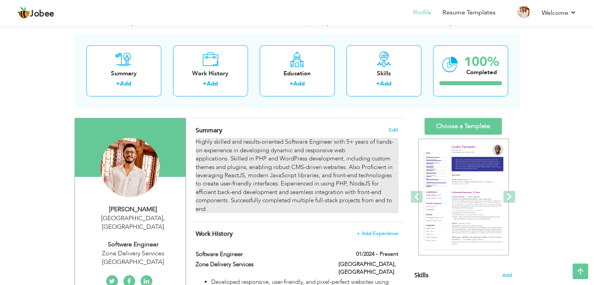
scroll to position [26, 0]
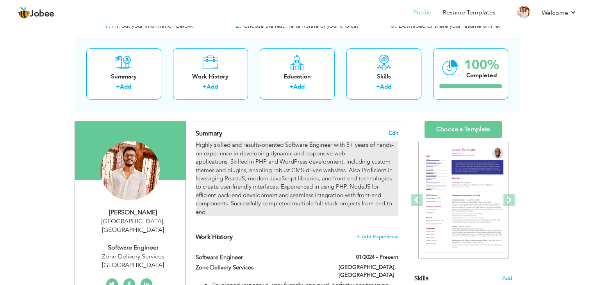
click at [329, 177] on div "Highly skilled and results-oriented Software Engineer with 5+ years of hands-on…" at bounding box center [297, 178] width 202 height 75
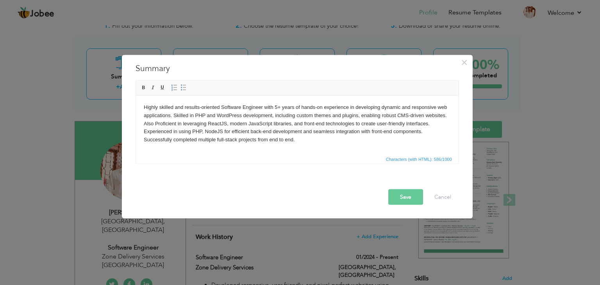
click at [276, 107] on body "Highly skilled and results-oriented Software Engineer with 5+ years of hands-on…" at bounding box center [296, 123] width 307 height 41
click at [274, 107] on body "Highly skilled and results-oriented Software Engineer with 5+ years of hands-on…" at bounding box center [296, 123] width 307 height 41
click at [200, 114] on body "Highly skilled and results-oriented Software Engineer with 4+ years of hands-on…" at bounding box center [296, 123] width 307 height 41
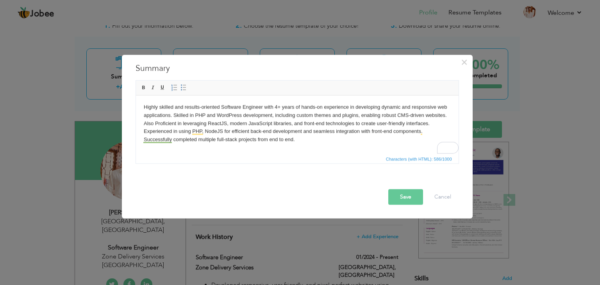
click at [268, 122] on body "Highly skilled and results-oriented Software Engineer with 4+ years of hands-on…" at bounding box center [296, 123] width 307 height 41
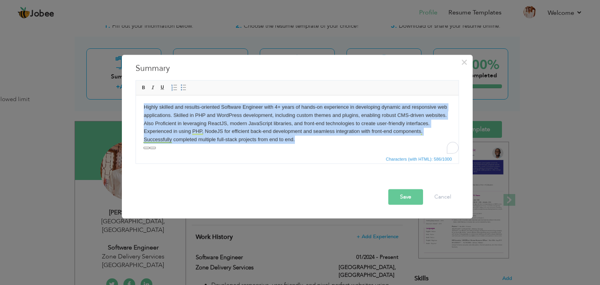
click at [289, 124] on body "Highly skilled and results-oriented Software Engineer with 4+ years of hands-on…" at bounding box center [296, 123] width 307 height 41
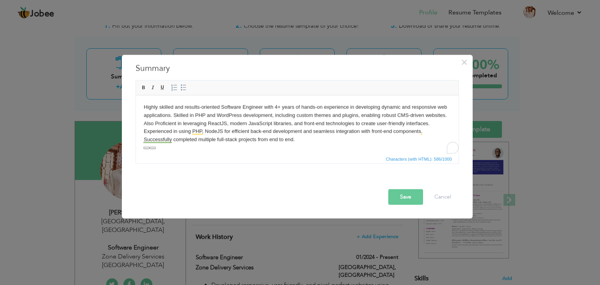
click at [302, 142] on body "Highly skilled and results-oriented Software Engineer with 4+ years of hands-on…" at bounding box center [296, 123] width 307 height 41
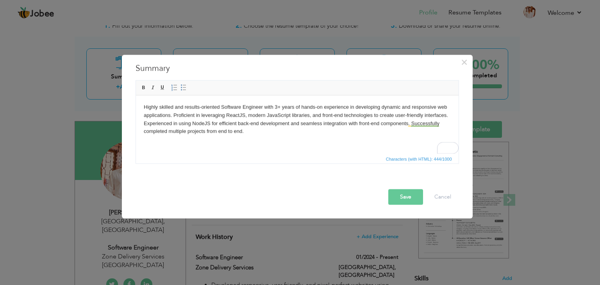
click at [144, 108] on body "Highly skilled and results-oriented Software Engineer with 3+ years of hands-on…" at bounding box center [296, 119] width 307 height 32
click at [270, 140] on html "Highly skilled and results-oriented Software Engineer with 3+ years of hands-on…" at bounding box center [296, 119] width 323 height 48
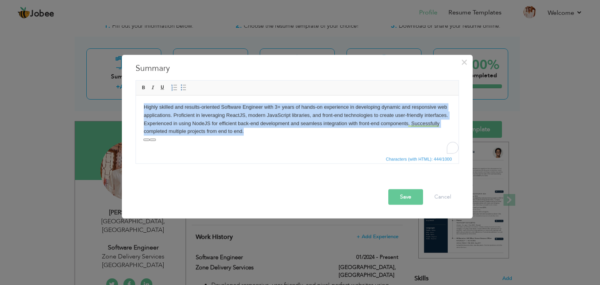
copy body "Highly skilled and results-oriented Software Engineer with 3+ years of hands-on…"
click at [258, 123] on body "Highly skilled and results-oriented Software Engineer with 3+ years of hands-on…" at bounding box center [296, 119] width 307 height 32
click at [251, 138] on html "Highly skilled and results-oriented Software Engineer with 3+ years of hands-on…" at bounding box center [296, 119] width 323 height 48
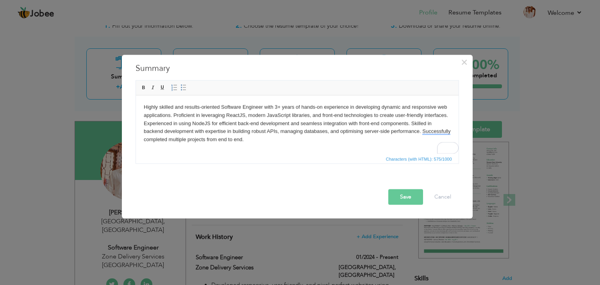
click at [345, 150] on html "Highly skilled and results-oriented Software Engineer with 3+ years of hands-on…" at bounding box center [296, 123] width 323 height 56
click at [276, 108] on body "Highly skilled and results-oriented Software Engineer with 3+ years of hands-on…" at bounding box center [296, 123] width 307 height 41
drag, startPoint x: 221, startPoint y: 107, endPoint x: 262, endPoint y: 105, distance: 41.0
click at [262, 105] on body "Highly skilled and results-oriented Software Engineer with 4+ years of hands-on…" at bounding box center [296, 123] width 307 height 41
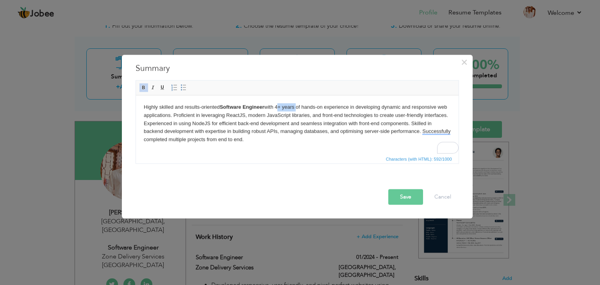
drag, startPoint x: 277, startPoint y: 106, endPoint x: 296, endPoint y: 107, distance: 19.5
click at [296, 107] on body "Highly skilled and results-oriented Software Engineer with 4+ years of hands-on…" at bounding box center [296, 123] width 307 height 41
click at [314, 130] on body "Highly skilled and results-oriented Software Engineer with 4+ years of hands-on…" at bounding box center [296, 123] width 307 height 41
click at [404, 197] on button "Save" at bounding box center [405, 197] width 35 height 16
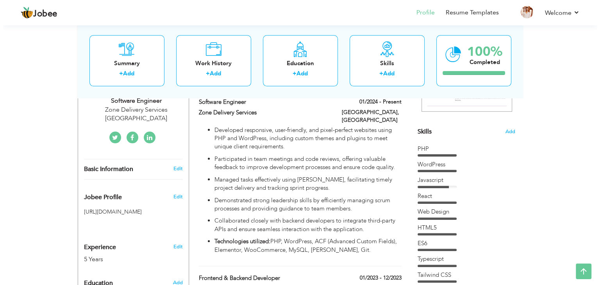
scroll to position [146, 0]
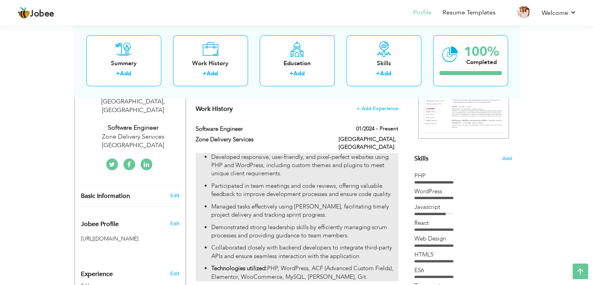
click at [303, 182] on p "Participated in team meetings and code reviews, offering valuable feedback to i…" at bounding box center [304, 190] width 187 height 17
type input "Software Engineer"
type input "Zone Delivery Services"
type input "01/2024"
type input "[GEOGRAPHIC_DATA]"
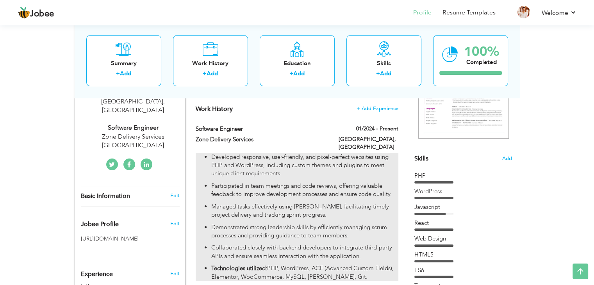
type input "[GEOGRAPHIC_DATA]"
checkbox input "true"
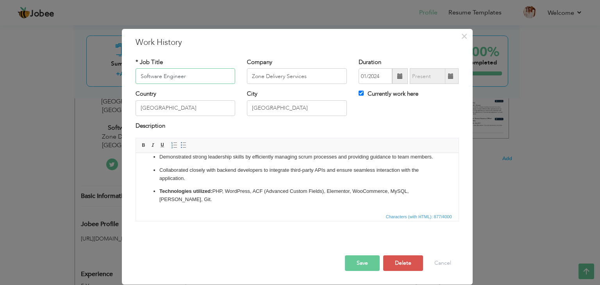
scroll to position [71, 0]
click at [248, 177] on p "Collaborated closely with backend developers to integrate third-party APIs and …" at bounding box center [297, 174] width 276 height 16
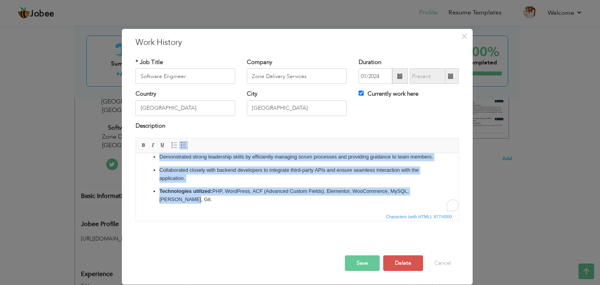
copy ul "Developed responsive, user-friendly, and pixel-perfect websites using PHP and W…"
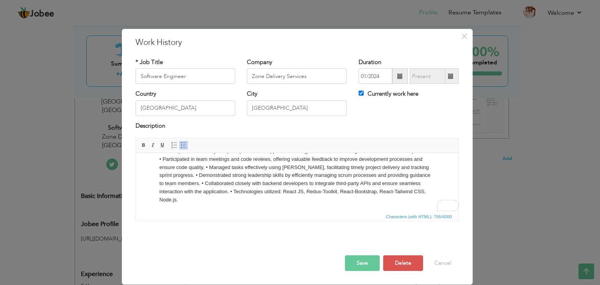
scroll to position [0, 0]
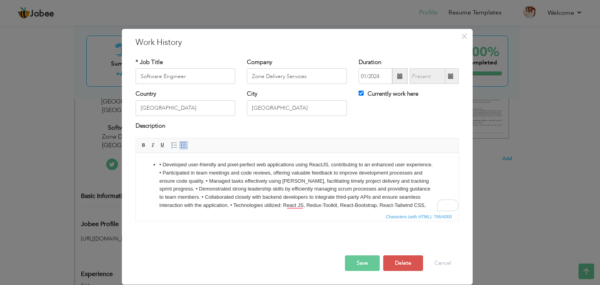
click at [157, 164] on ul "• Developed user-friendly and pixel-perfect web applications using ReactJS, con…" at bounding box center [296, 189] width 307 height 57
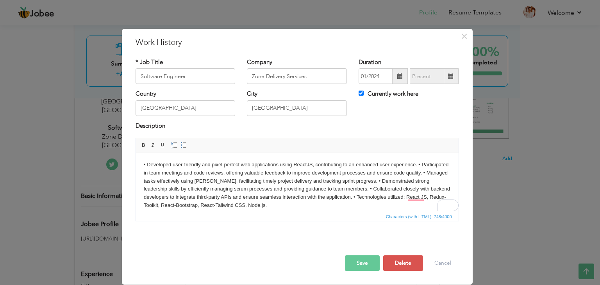
click at [418, 167] on p "• Developed user-friendly and pixel-perfect web applications using ReactJS, con…" at bounding box center [296, 185] width 307 height 49
click at [160, 183] on p "• Developed user-friendly and pixel-perfect web applications using ReactJS, con…" at bounding box center [296, 185] width 307 height 49
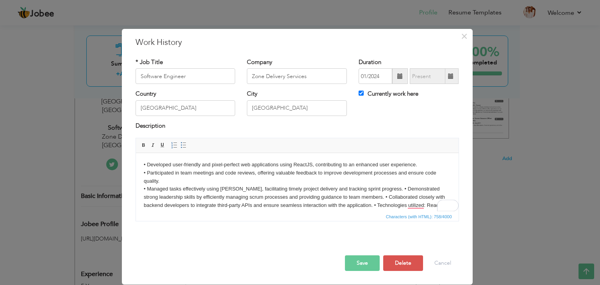
click at [374, 191] on p "• Developed user-friendly and pixel-perfect web applications using ReactJS, con…" at bounding box center [296, 189] width 307 height 57
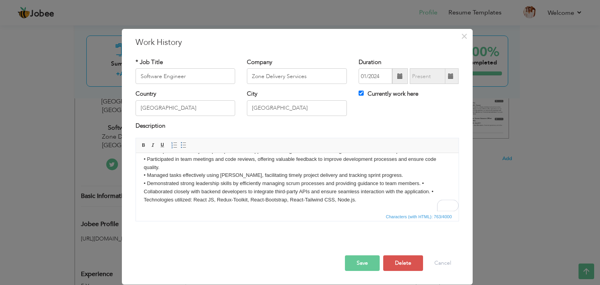
scroll to position [14, 0]
click at [421, 182] on p "• Developed user-friendly and pixel-perfect web applications using ReactJS, con…" at bounding box center [296, 175] width 307 height 57
click at [434, 191] on p "• Developed user-friendly and pixel-perfect web applications using ReactJS, con…" at bounding box center [296, 175] width 307 height 57
click at [146, 200] on p "• Developed user-friendly and pixel-perfect web applications using ReactJS, con…" at bounding box center [296, 175] width 307 height 57
drag, startPoint x: 143, startPoint y: 199, endPoint x: 192, endPoint y: 200, distance: 48.8
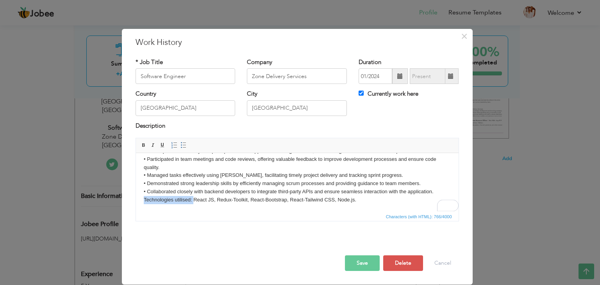
click at [192, 200] on p "• Developed user-friendly and pixel-perfect web applications using ReactJS, con…" at bounding box center [296, 175] width 307 height 57
click at [231, 203] on p "• Developed user-friendly and pixel-perfect web applications using ReactJS, con…" at bounding box center [296, 175] width 307 height 57
click at [259, 209] on html "• Developed user-friendly and pixel-perfect web applications using ReactJS, con…" at bounding box center [296, 175] width 323 height 73
click at [198, 200] on p "• Developed user-friendly and pixel-perfect web applications using ReactJS, con…" at bounding box center [296, 175] width 307 height 57
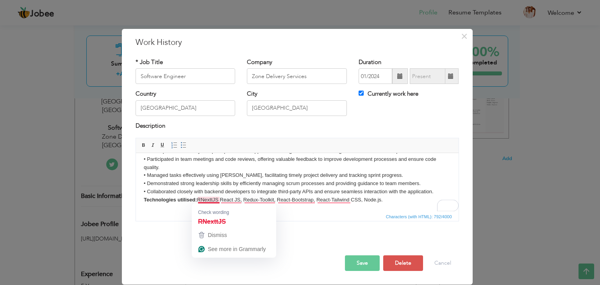
click at [201, 200] on p "• Developed user-friendly and pixel-perfect web applications using ReactJS, con…" at bounding box center [296, 175] width 307 height 57
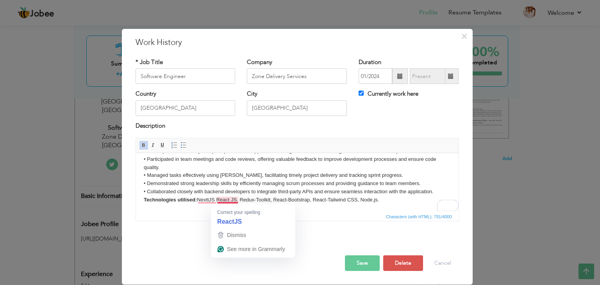
click at [218, 200] on p "• Developed user-friendly and pixel-perfect web applications using ReactJS, con…" at bounding box center [296, 175] width 307 height 57
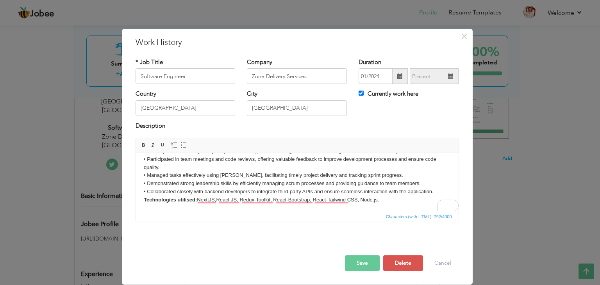
click at [276, 217] on span "Characters (with HTML): 792/4000" at bounding box center [297, 216] width 323 height 9
click at [279, 205] on html "• Developed user-friendly and pixel-perfect web applications using ReactJS, con…" at bounding box center [296, 175] width 323 height 73
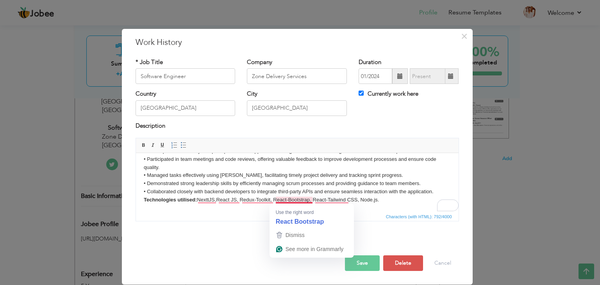
click at [362, 206] on html "• Developed user-friendly and pixel-perfect web applications using ReactJS, con…" at bounding box center [296, 175] width 323 height 73
click at [278, 201] on p "• Developed user-friendly and pixel-perfect web applications using ReactJS, con…" at bounding box center [296, 175] width 307 height 57
click at [277, 201] on p "• Developed user-friendly and pixel-perfect web applications using ReactJS, con…" at bounding box center [296, 175] width 307 height 57
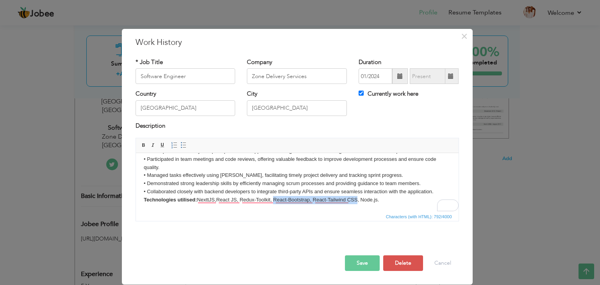
drag, startPoint x: 277, startPoint y: 201, endPoint x: 360, endPoint y: 200, distance: 83.2
click at [360, 200] on p "• Developed user-friendly and pixel-perfect web applications using ReactJS, con…" at bounding box center [296, 175] width 307 height 57
click at [280, 197] on p "• Developed user-friendly and pixel-perfect web applications using ReactJS, con…" at bounding box center [296, 175] width 307 height 57
click at [321, 202] on p "• Developed user-friendly and pixel-perfect web applications using ReactJS, con…" at bounding box center [296, 175] width 307 height 57
click at [331, 201] on p "• Developed user-friendly and pixel-perfect web applications using ReactJS, con…" at bounding box center [296, 175] width 307 height 57
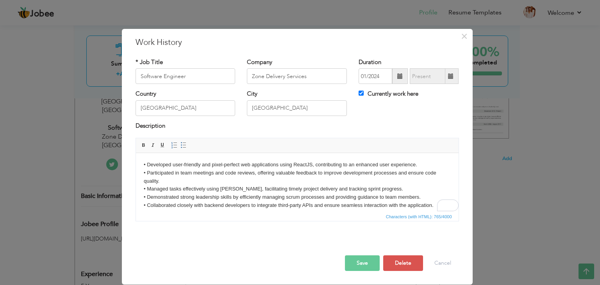
scroll to position [0, 0]
click at [143, 166] on html "• Developed user-friendly and pixel-perfect web applications using ReactJS, con…" at bounding box center [296, 189] width 323 height 73
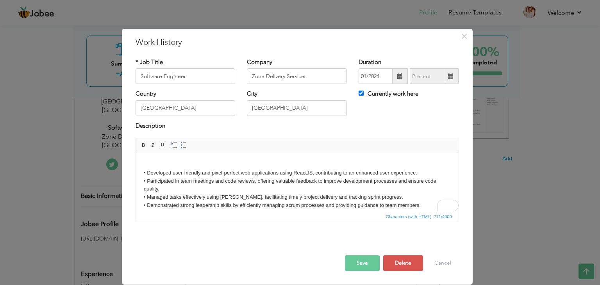
click at [157, 159] on html "​​​​​​​ • Developed user-friendly and pixel-perfect web applications using Reac…" at bounding box center [296, 193] width 323 height 80
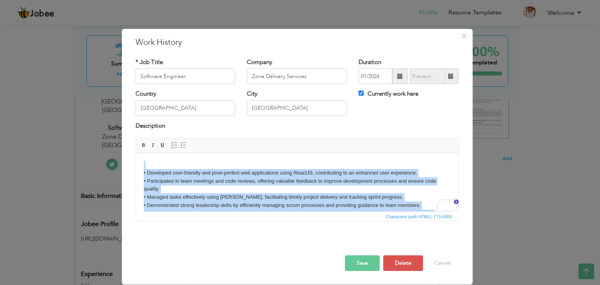
copy p "​​​​​​​ • Developed user-friendly and pixel-perfect web applications using Reac…"
click at [179, 162] on p "• Developed user-friendly and pixel-perfect web applications using ReactJS, con…" at bounding box center [296, 193] width 307 height 65
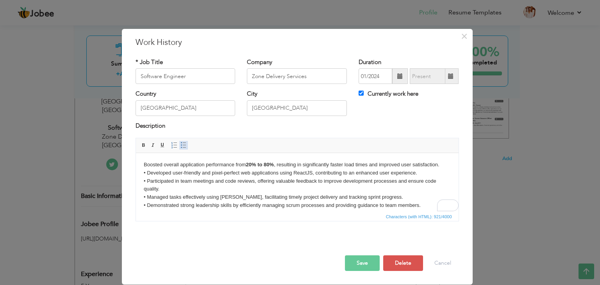
click at [181, 146] on span at bounding box center [183, 145] width 6 height 6
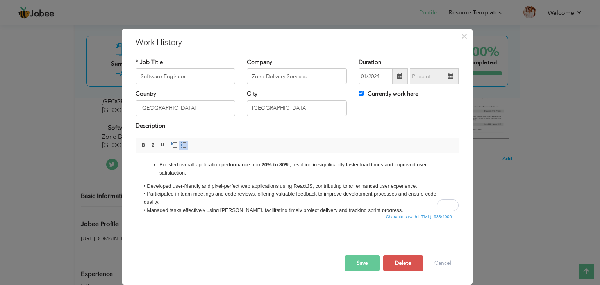
click at [157, 166] on ul "Boosted overall application performance from 20% to 80% , resulting in signific…" at bounding box center [296, 169] width 307 height 16
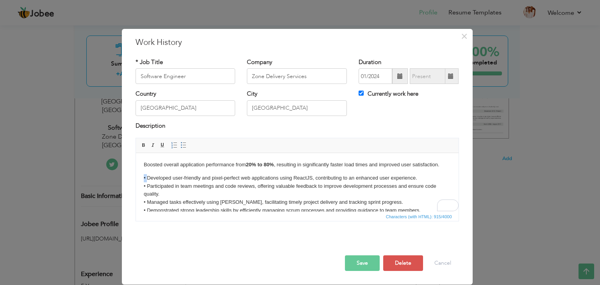
click at [143, 177] on html "Boosted overall application performance from 20% to 80% , resulting in signific…" at bounding box center [296, 196] width 323 height 86
copy p "•"
click at [143, 162] on html "Boosted overall application performance from 20% to 80% , resulting in signific…" at bounding box center [296, 196] width 323 height 86
click at [203, 180] on p "• Developed user-friendly and pixel-perfect web applications using ReactJS, con…" at bounding box center [296, 202] width 307 height 57
click at [186, 171] on body "• Boosted overall application performance from 20% to 80% , resulting in signif…" at bounding box center [296, 196] width 307 height 70
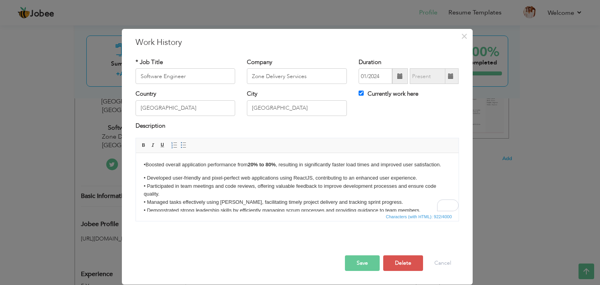
click at [148, 164] on body "• Boosted overall application performance from 20% to 80% , resulting in signif…" at bounding box center [296, 196] width 307 height 70
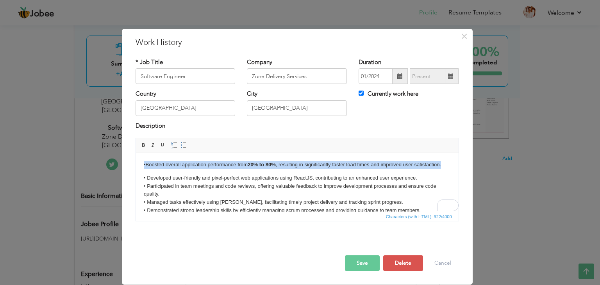
click at [148, 164] on body "• Boosted overall application performance from 20% to 80% , resulting in signif…" at bounding box center [296, 196] width 307 height 70
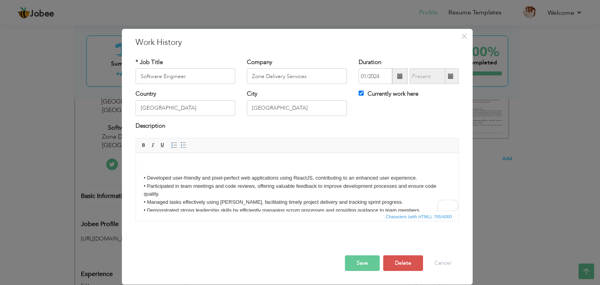
click at [143, 176] on html "​​​​​​​ • Developed user-friendly and pixel-perfect web applications using Reac…" at bounding box center [296, 196] width 323 height 86
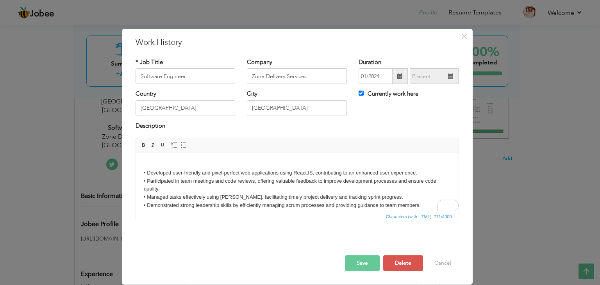
click p "​​​​​​​ • Developed user-friendly and pixel-perfect web applications using Reac…"
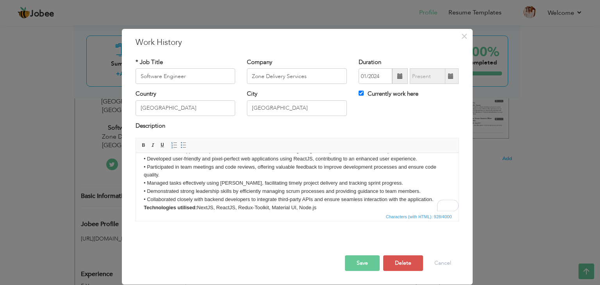
scroll to position [14, 0]
click p "• Boosted overall application performance from 20% to 80% , resulting in signif…"
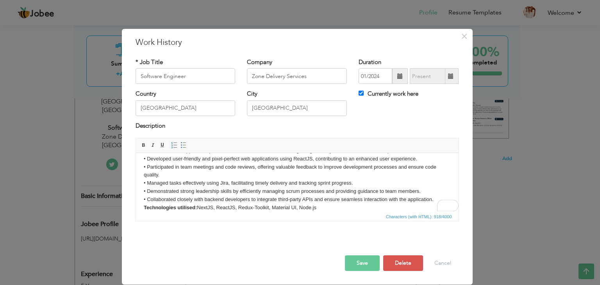
click p "• Boosted overall application performance from 20% to 80% , resulting in signif…"
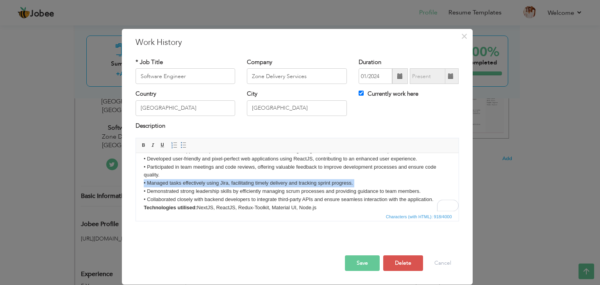
click p "• Boosted overall application performance from 20% to 80% , resulting in signif…"
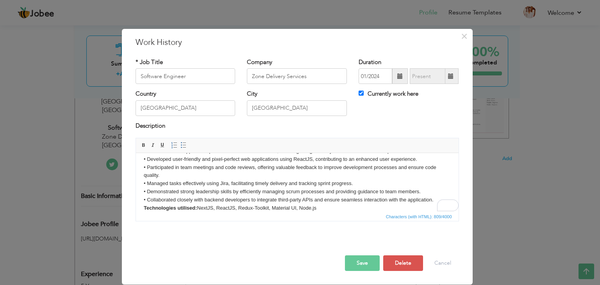
scroll to position [14, 0]
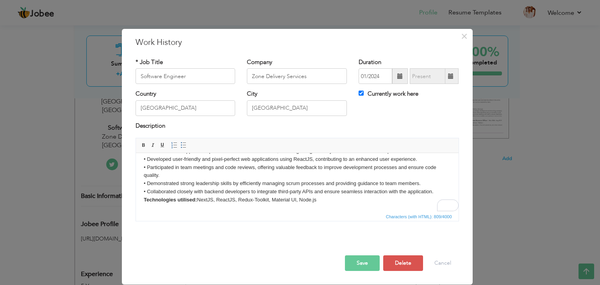
click p "• Boosted overall application performance from 20% to 80% , resulting in signif…"
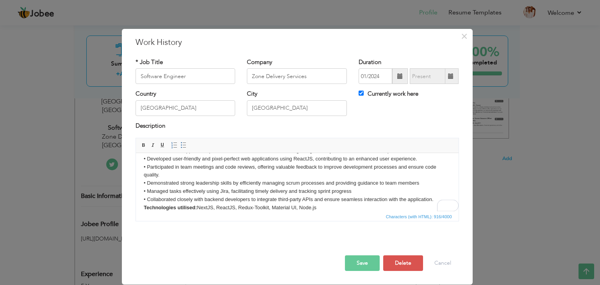
click p "• Boosted overall application performance from 20% to 80% , resulting in signif…"
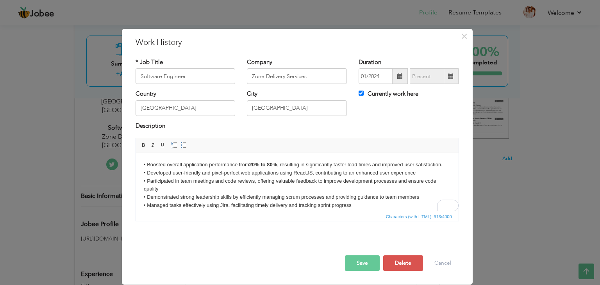
scroll to position [0, 0]
click p "• Boosted overall application performance from 20% to 80% , resulting in signif…"
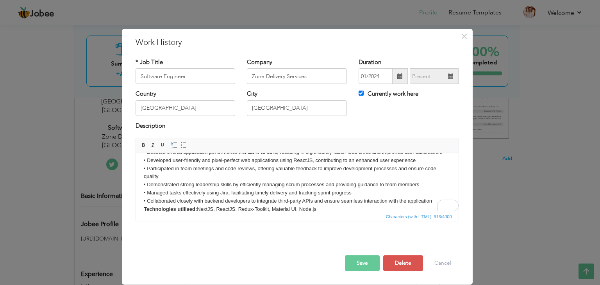
scroll to position [12, 0]
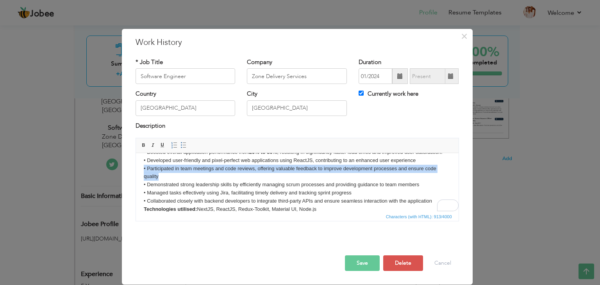
drag, startPoint x: 160, startPoint y: 176, endPoint x: 141, endPoint y: 172, distance: 18.8
click at [141, 172] on html "• Boosted overall application performance from 20% to 80% , resulting in signif…" at bounding box center [296, 181] width 323 height 80
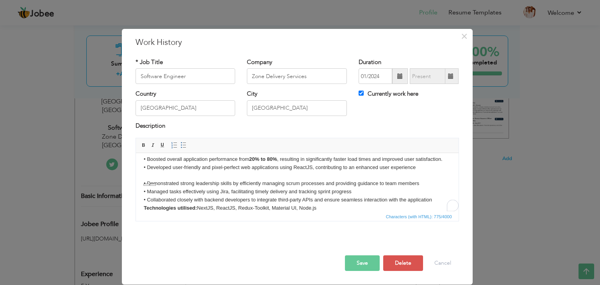
scroll to position [5, 0]
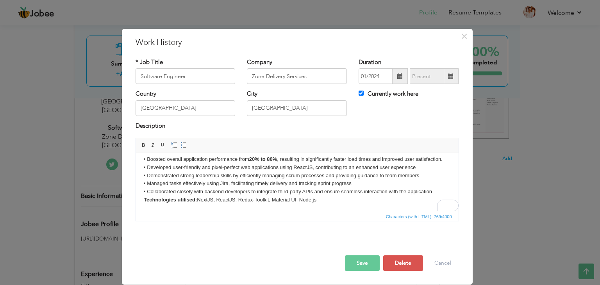
click p "• Boosted overall application performance from 20% to 80% , resulting in signif…"
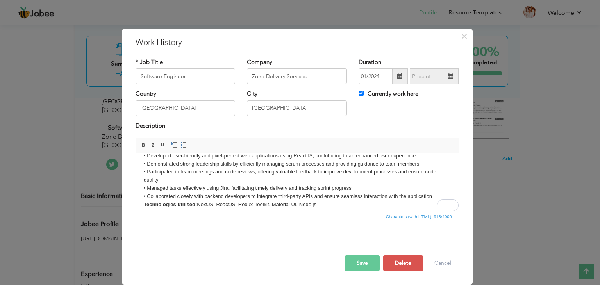
scroll to position [22, 0]
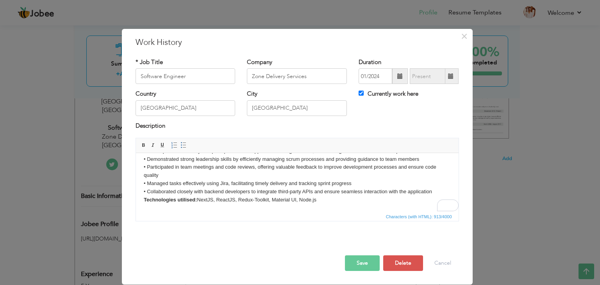
click at [359, 265] on button "Save" at bounding box center [362, 263] width 35 height 16
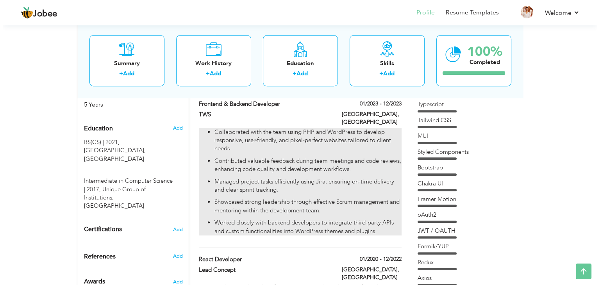
scroll to position [327, 0]
click at [326, 198] on p "Showcased strong leadership through effective Scrum management and mentoring wi…" at bounding box center [304, 206] width 187 height 17
type input "Frontend & Backend Developer"
type input "TWS"
type input "01/2023"
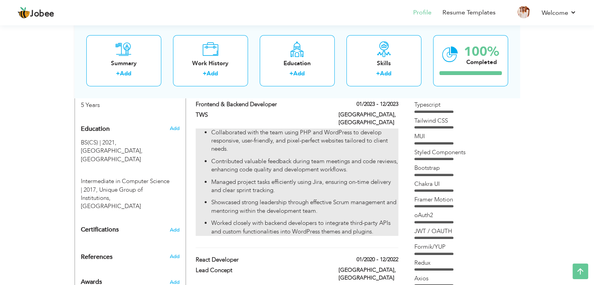
type input "12/2023"
type input "[GEOGRAPHIC_DATA]"
checkbox input "false"
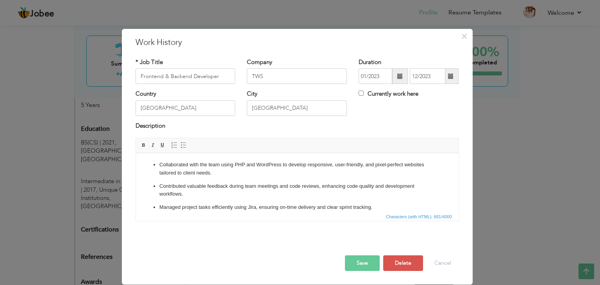
click at [232, 165] on p "Collaborated with the team using PHP and WordPress to develop responsive, user-…" at bounding box center [297, 169] width 276 height 16
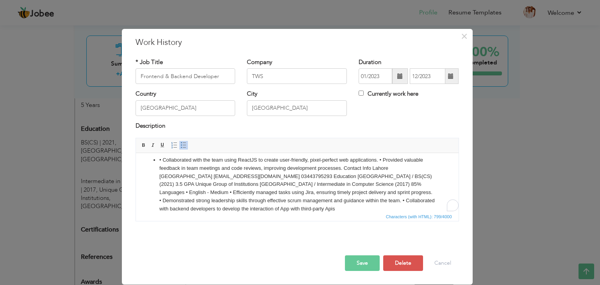
scroll to position [5, 0]
click at [158, 161] on ul "• Collaborated with the team using ReactJS to create user-friendly, pixel-perfe…" at bounding box center [296, 184] width 307 height 57
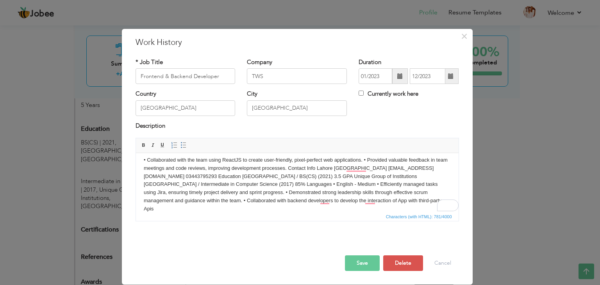
click at [363, 161] on p "• Collaborated with the team using ReactJS to create user-friendly, pixel-perfe…" at bounding box center [296, 184] width 307 height 57
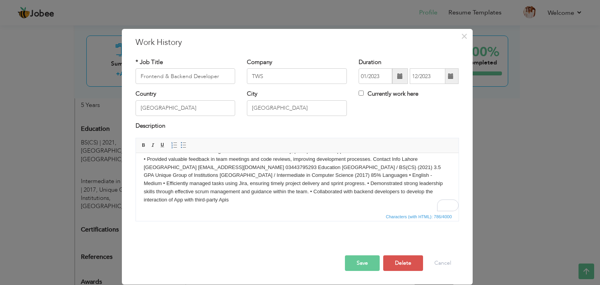
scroll to position [0, 0]
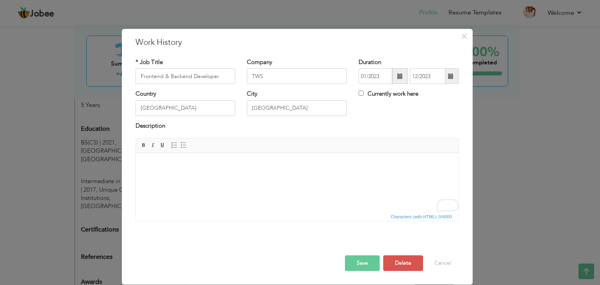
click at [220, 159] on html at bounding box center [296, 165] width 323 height 24
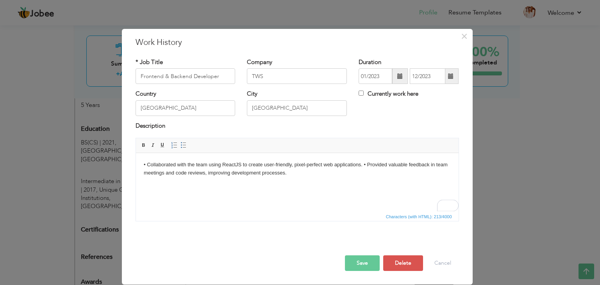
click at [363, 165] on p "• Collaborated with the team using ReactJS to create user-friendly, pixel-perfe…" at bounding box center [296, 169] width 307 height 16
click at [377, 172] on p "• Collaborated with the team using ReactJS to create user-friendly, pixel-perfe…" at bounding box center [296, 169] width 307 height 16
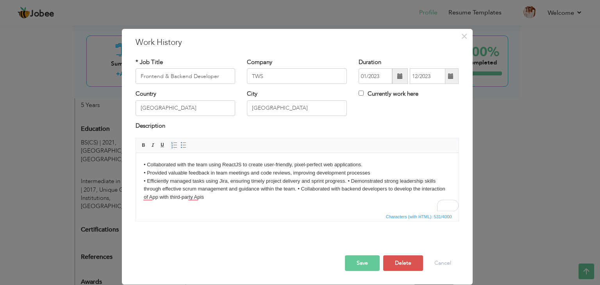
click at [347, 183] on p "• Collaborated with the team using ReactJS to create user-friendly, pixel-perfe…" at bounding box center [296, 181] width 307 height 41
click at [386, 190] on p "• Collaborated with the team using ReactJS to create user-friendly, pixel-perfe…" at bounding box center [296, 181] width 307 height 41
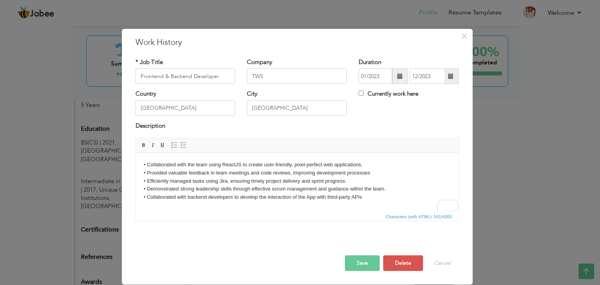
click at [375, 198] on p "• Collaborated with the team using ReactJS to create user-friendly, pixel-perfe…" at bounding box center [296, 181] width 307 height 41
click at [362, 258] on button "Save" at bounding box center [362, 263] width 35 height 16
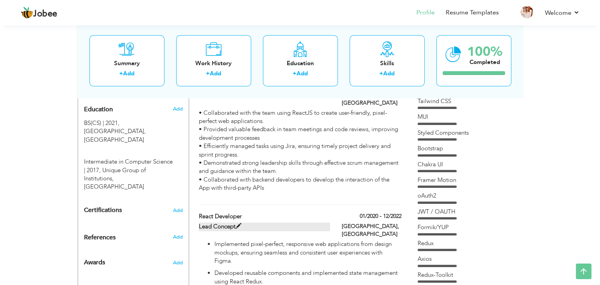
scroll to position [396, 0]
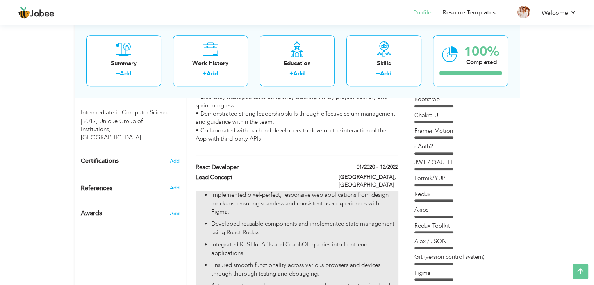
click at [260, 220] on p "Developed reusable components and implemented state management using React Redu…" at bounding box center [304, 228] width 187 height 17
type input "React Developer"
type input "Lead Concept"
type input "01/2020"
type input "12/2022"
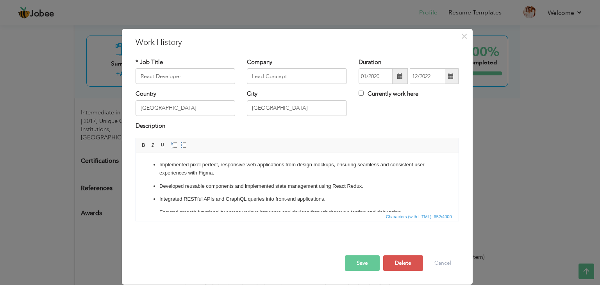
click at [195, 173] on p "Implemented pixel-perfect, responsive web applications from design mockups, ens…" at bounding box center [297, 169] width 276 height 16
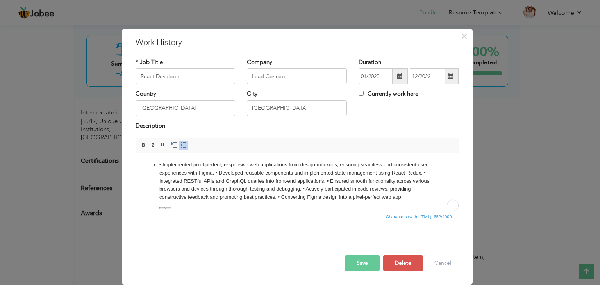
scroll to position [0, 0]
click at [159, 166] on p "• Implemented pixel-perfect, responsive web applications from design mockups, e…" at bounding box center [297, 181] width 276 height 41
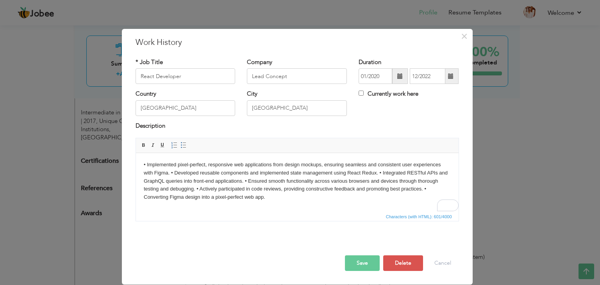
click at [160, 175] on p "• Implemented pixel-perfect, responsive web applications from design mockups, e…" at bounding box center [296, 181] width 307 height 41
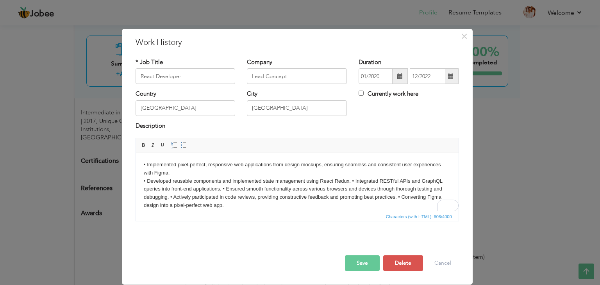
click at [205, 171] on p "• Implemented pixel-perfect, responsive web applications from design mockups, e…" at bounding box center [296, 185] width 307 height 49
click at [351, 183] on p "• Implemented pixel-perfect, responsive web applications from design mockups, e…" at bounding box center [296, 185] width 307 height 49
click at [314, 188] on p "• Implemented pixel-perfect, responsive web applications from design mockups, e…" at bounding box center [296, 185] width 307 height 49
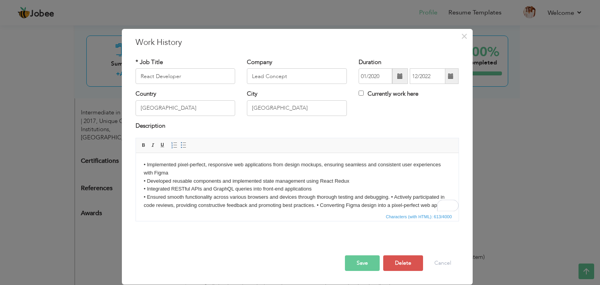
click at [390, 198] on p "• Implemented pixel-perfect, responsive web applications from design mockups, e…" at bounding box center [296, 185] width 307 height 49
click at [370, 207] on p "• Implemented pixel-perfect, responsive web applications from design mockups, e…" at bounding box center [296, 189] width 307 height 57
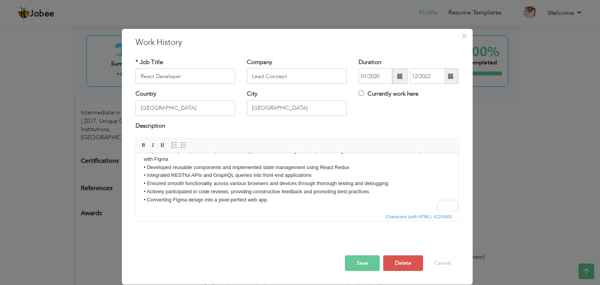
scroll to position [14, 0]
click at [363, 263] on button "Save" at bounding box center [362, 263] width 35 height 16
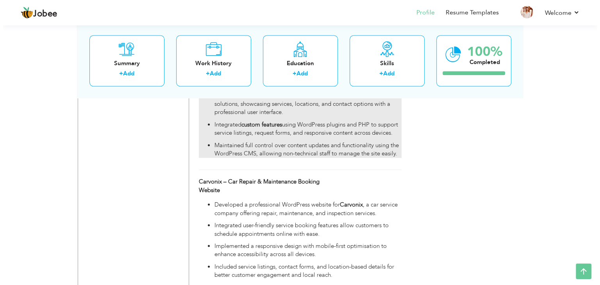
scroll to position [1112, 0]
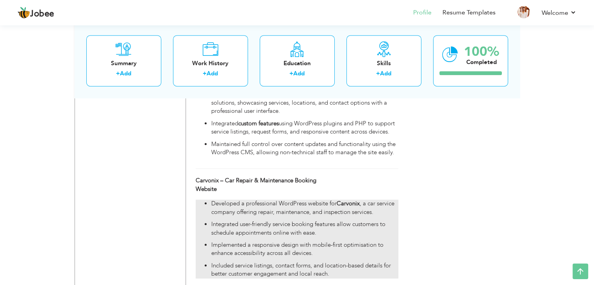
click at [300, 220] on p "Integrated user-friendly service booking features allow customers to schedule a…" at bounding box center [304, 228] width 187 height 17
type input "Carvonix – Car Repair & Maintenance Booking Website"
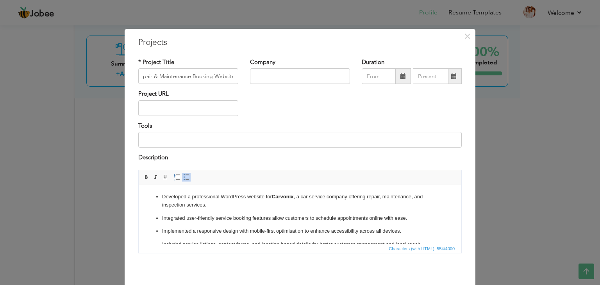
scroll to position [0, 0]
click at [278, 195] on strong "Carvonix" at bounding box center [283, 196] width 22 height 6
click at [232, 194] on p "Developed a professional WordPress website for Carvonix , a car service company…" at bounding box center [300, 201] width 276 height 16
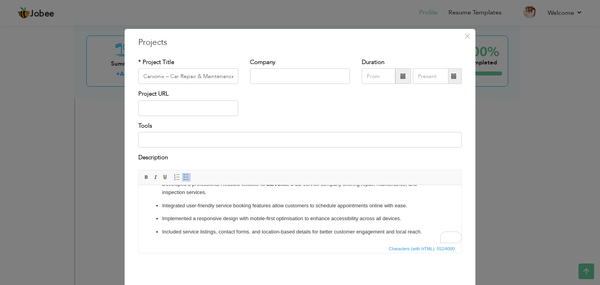
scroll to position [31, 0]
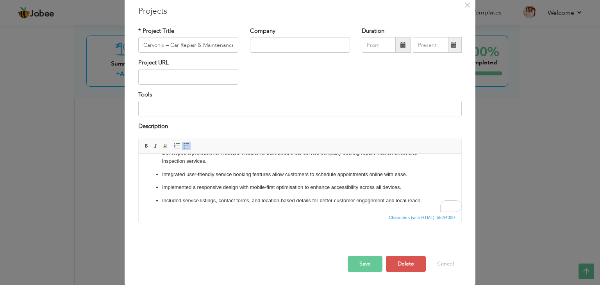
click at [365, 266] on button "Save" at bounding box center [365, 264] width 35 height 16
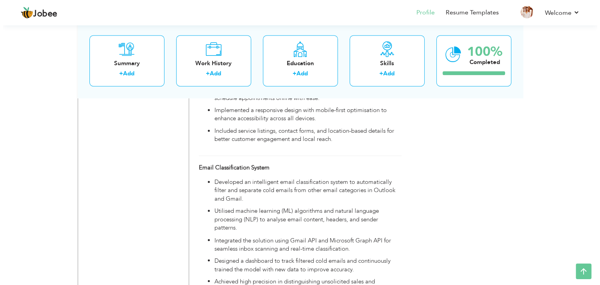
scroll to position [1248, 0]
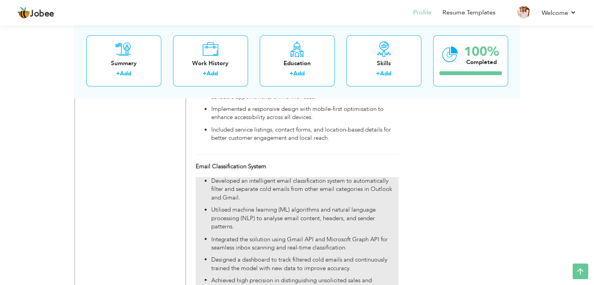
click at [339, 206] on p "Utilised machine learning (ML) algorithms and natural language processing (NLP)…" at bounding box center [304, 218] width 187 height 25
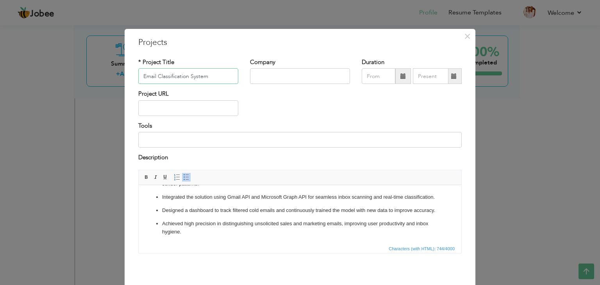
scroll to position [31, 0]
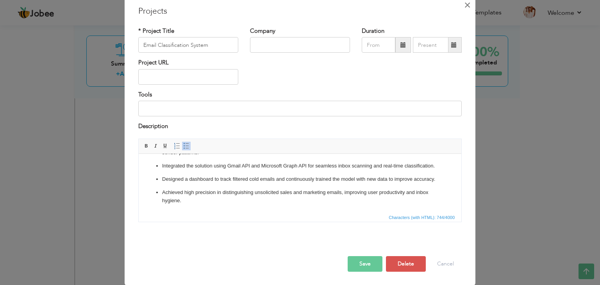
click at [464, 6] on span "×" at bounding box center [467, 5] width 7 height 14
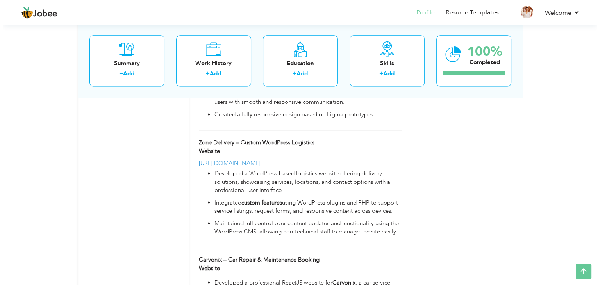
scroll to position [1032, 0]
click at [294, 199] on p "Integrated custom features using WordPress plugins and PHP to support service l…" at bounding box center [304, 207] width 187 height 17
type input "Zone Delivery – Custom WordPress Logistics Website"
type input "[URL][DOMAIN_NAME]"
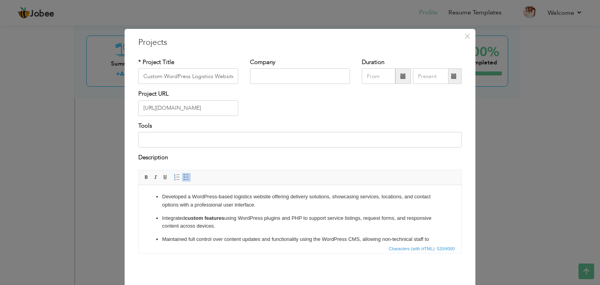
scroll to position [0, 0]
click at [202, 199] on p "Developed a WordPress-based logistics website offering delivery solutions, show…" at bounding box center [300, 201] width 276 height 16
click at [246, 199] on p "Developed a ReactJS -based logistics website offering delivery solutions, showc…" at bounding box center [300, 201] width 276 height 16
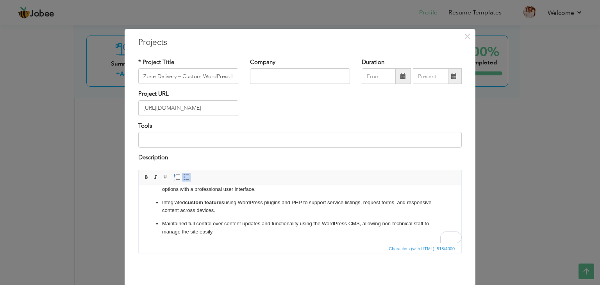
scroll to position [31, 0]
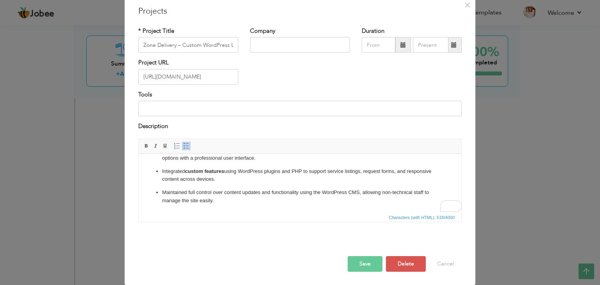
click at [361, 262] on button "Save" at bounding box center [365, 264] width 35 height 16
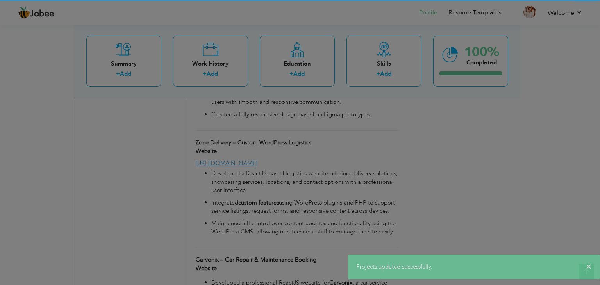
scroll to position [0, 0]
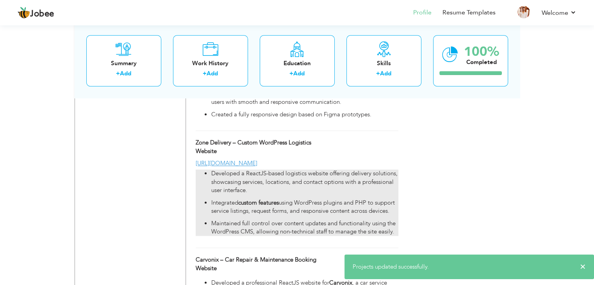
click at [298, 199] on p "Integrated custom features using WordPress plugins and PHP to support service l…" at bounding box center [304, 207] width 187 height 17
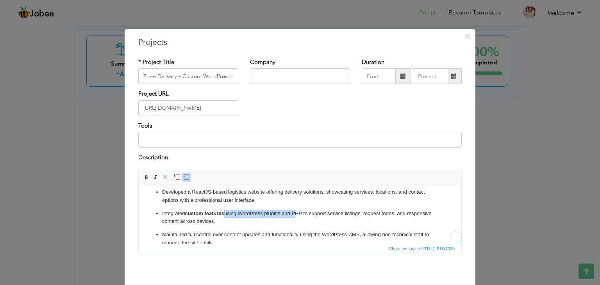
scroll to position [5, 0]
drag, startPoint x: 225, startPoint y: 212, endPoint x: 306, endPoint y: 216, distance: 80.5
click at [306, 216] on p "Integrated custom features using WordPress plugins and PHP to support service l…" at bounding box center [300, 217] width 276 height 16
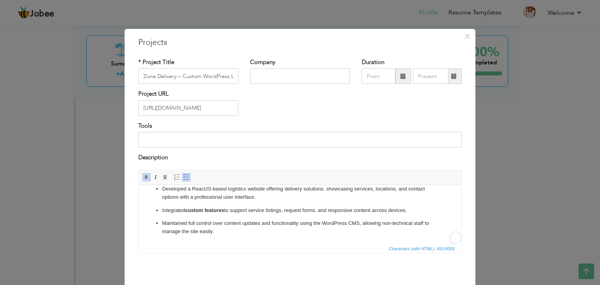
scroll to position [8, 0]
click at [327, 224] on p "Maintained full control over content updates and functionality using the WordPr…" at bounding box center [300, 227] width 276 height 16
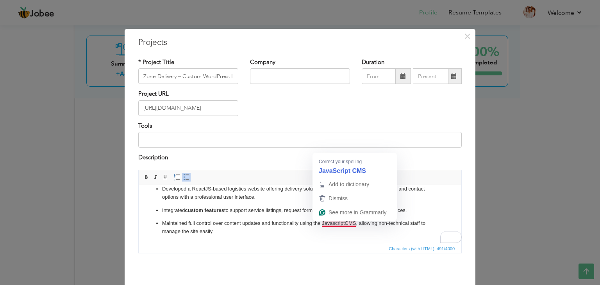
click at [355, 225] on p "Maintained full control over content updates and functionality using the Javasc…" at bounding box center [300, 227] width 276 height 16
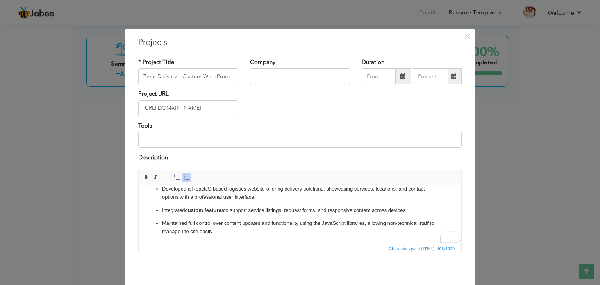
click at [363, 230] on p "Maintained full control over content updates and functionality using the JavaSc…" at bounding box center [300, 227] width 276 height 16
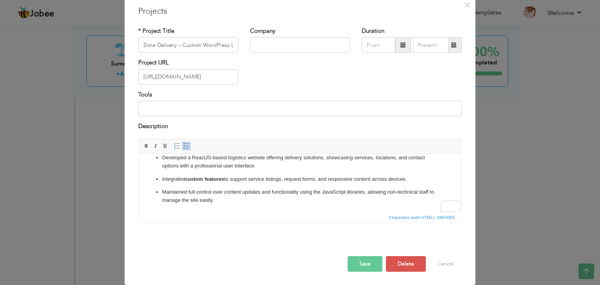
scroll to position [5, 0]
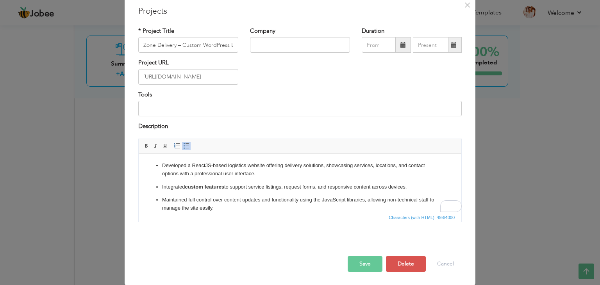
scroll to position [8, 0]
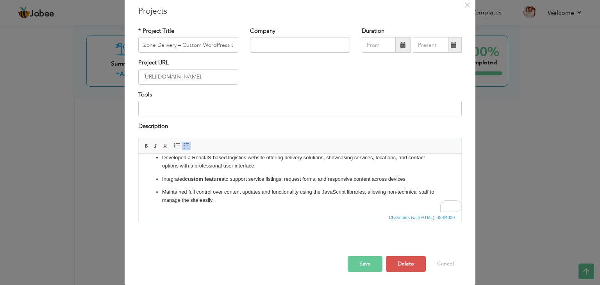
click at [356, 257] on button "Save" at bounding box center [365, 264] width 35 height 16
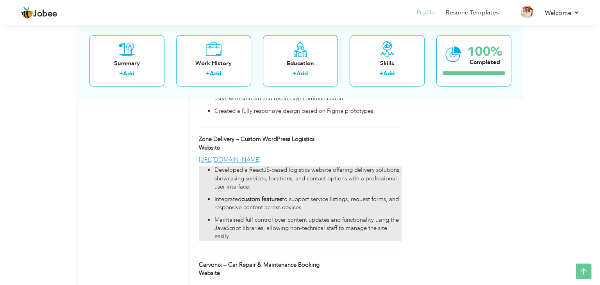
scroll to position [1034, 0]
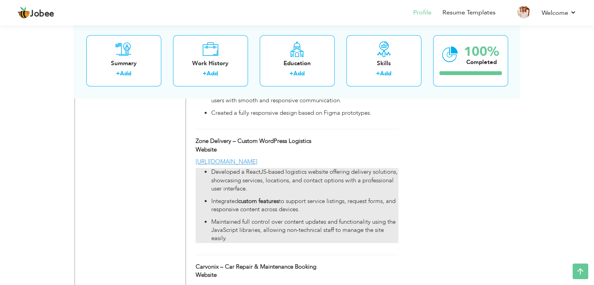
click at [300, 197] on p "Integrated custom features to support service listings, request forms, and resp…" at bounding box center [304, 205] width 187 height 17
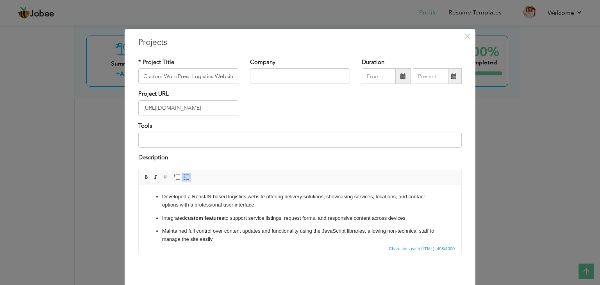
scroll to position [0, 0]
click at [204, 198] on p "Developed a ReactJS-based logistics website offering delivery solutions, showca…" at bounding box center [300, 201] width 276 height 16
click at [229, 197] on p "Developed a NextJS-based logistics website offering delivery solutions, showcas…" at bounding box center [300, 201] width 276 height 16
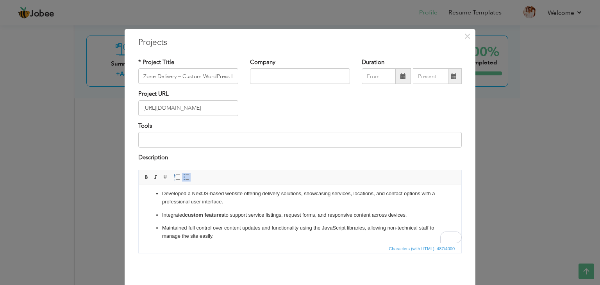
click at [249, 200] on p "Developed a NextJS-based website offering delivery solutions, showcasing servic…" at bounding box center [300, 197] width 276 height 16
click at [415, 214] on p "Integrated custom features to support service listings, request forms, and resp…" at bounding box center [300, 215] width 276 height 8
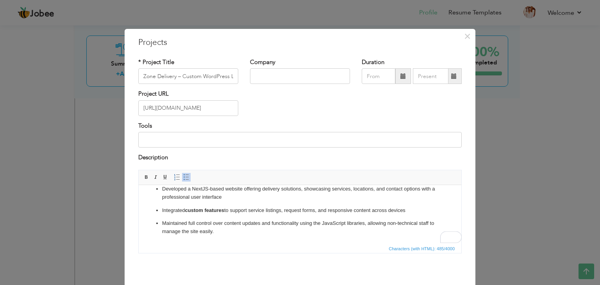
click at [222, 228] on p "Maintained full control over content updates and functionality using the JavaSc…" at bounding box center [300, 227] width 276 height 16
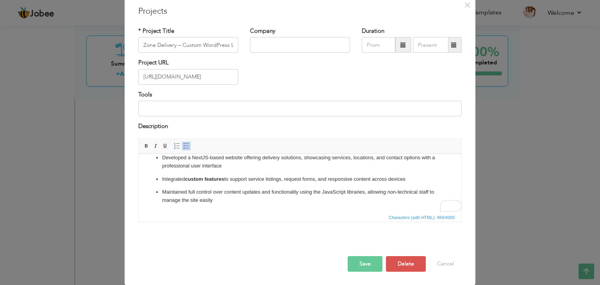
click at [360, 263] on button "Save" at bounding box center [365, 264] width 35 height 16
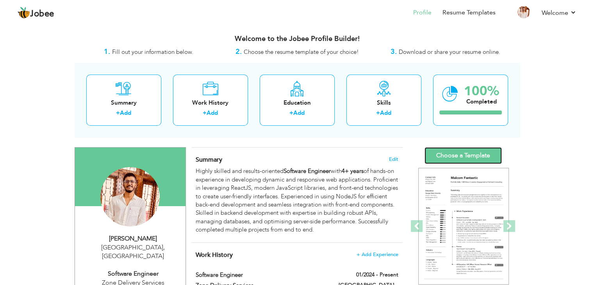
click at [449, 156] on link "Choose a Template" at bounding box center [462, 155] width 77 height 17
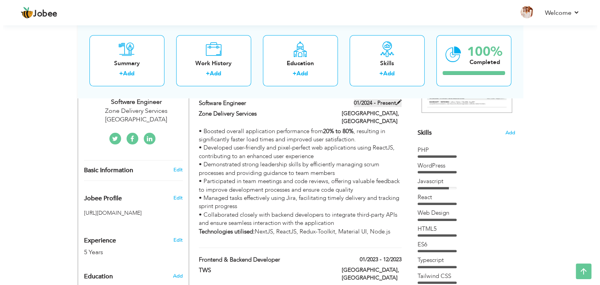
scroll to position [174, 0]
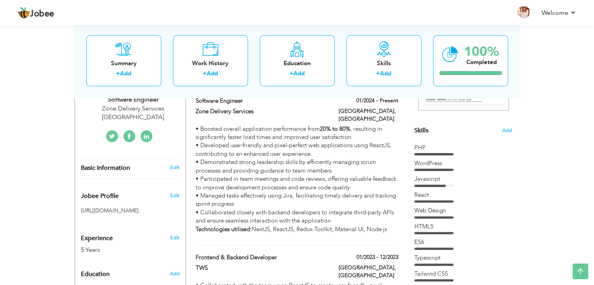
click at [499, 130] on div "Skills Add" at bounding box center [463, 54] width 98 height 162
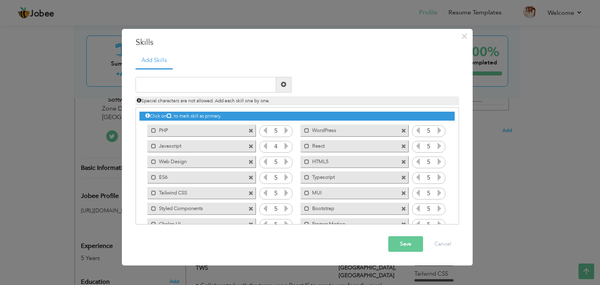
click at [250, 130] on span at bounding box center [250, 130] width 5 height 5
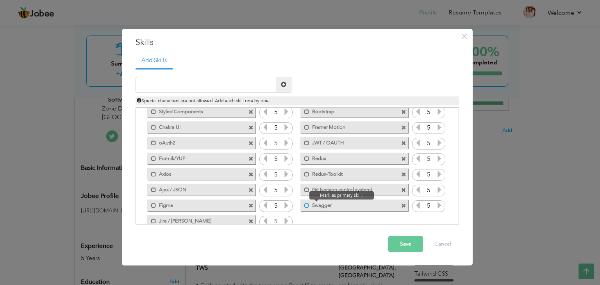
scroll to position [0, 0]
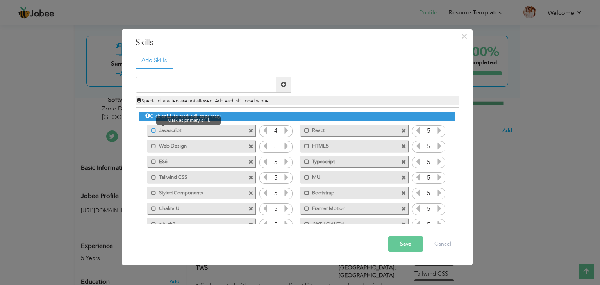
click at [153, 128] on span at bounding box center [153, 130] width 5 height 5
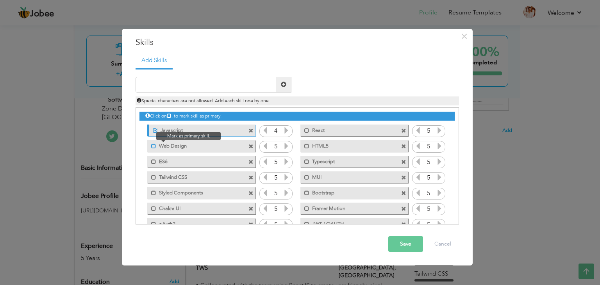
click at [152, 146] on span at bounding box center [153, 146] width 5 height 5
click at [305, 130] on span at bounding box center [306, 130] width 5 height 5
click at [242, 83] on input "text" at bounding box center [205, 85] width 141 height 16
type input "NextJS"
click at [286, 86] on span at bounding box center [283, 84] width 5 height 5
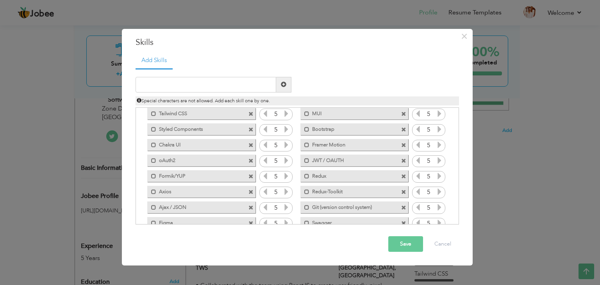
scroll to position [95, 0]
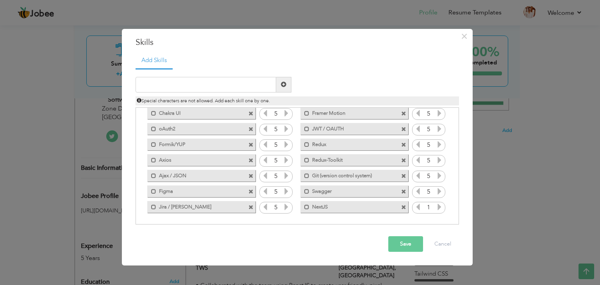
click at [436, 208] on icon at bounding box center [439, 206] width 7 height 7
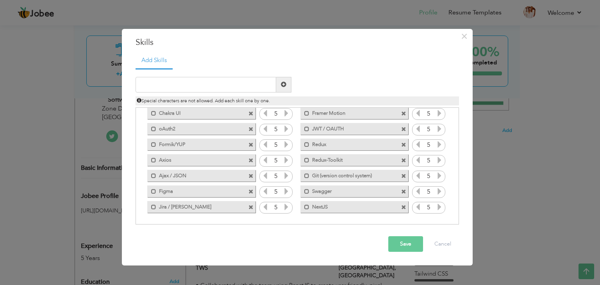
click at [436, 208] on icon at bounding box center [439, 206] width 7 height 7
drag, startPoint x: 351, startPoint y: 207, endPoint x: 317, endPoint y: 205, distance: 34.0
click at [317, 205] on label "NextJS" at bounding box center [348, 206] width 79 height 10
click at [307, 207] on span at bounding box center [308, 207] width 5 height 5
click at [401, 240] on button "Save" at bounding box center [405, 244] width 35 height 16
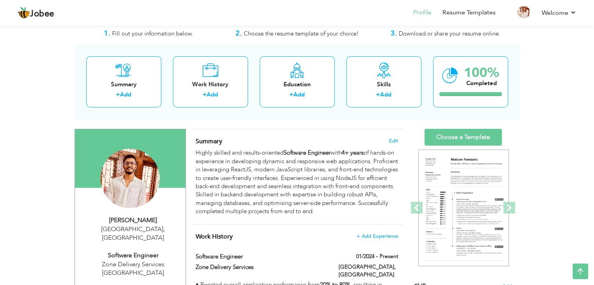
scroll to position [0, 0]
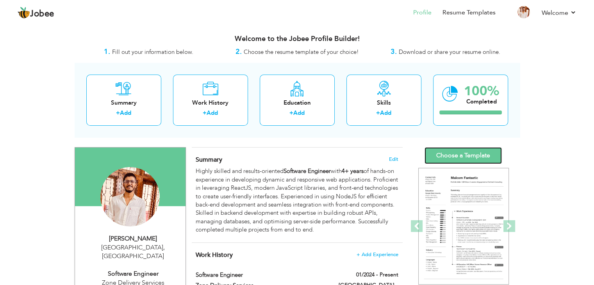
click at [463, 151] on link "Choose a Template" at bounding box center [462, 155] width 77 height 17
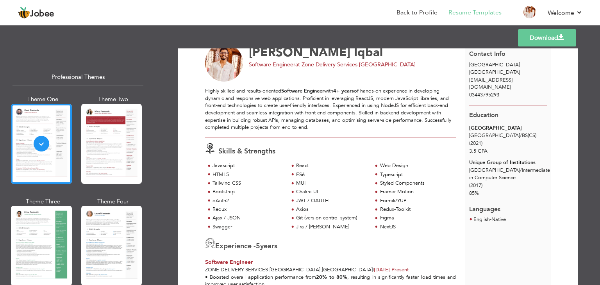
scroll to position [18, 0]
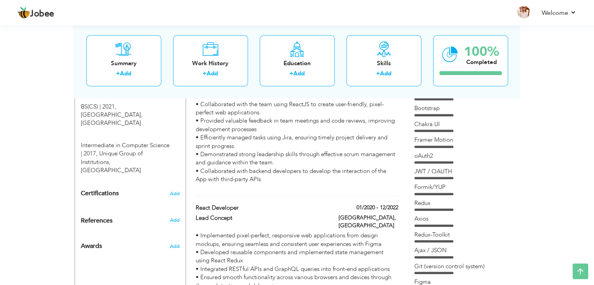
scroll to position [359, 0]
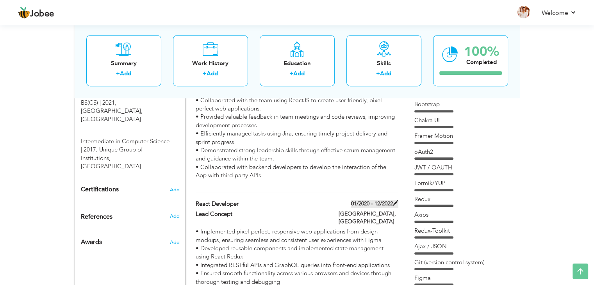
click at [387, 200] on label "01/2020 - 12/2022" at bounding box center [374, 204] width 47 height 8
type input "React Developer"
type input "Lead Concept"
type input "01/2020"
type input "12/2022"
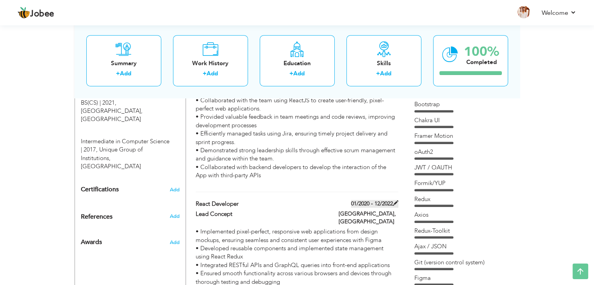
type input "[GEOGRAPHIC_DATA]"
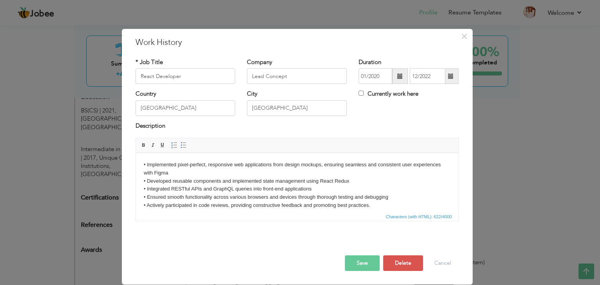
click at [399, 79] on span at bounding box center [400, 76] width 16 height 16
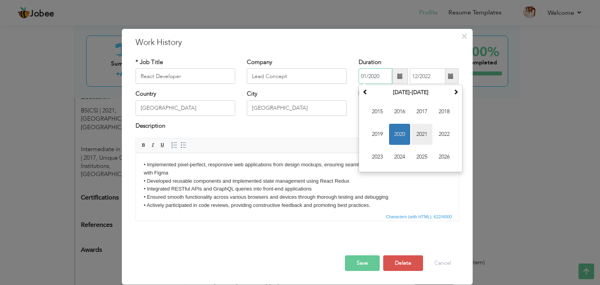
click at [422, 132] on span "2021" at bounding box center [421, 134] width 21 height 21
click at [382, 118] on span "Jan" at bounding box center [377, 111] width 21 height 21
type input "01/2021"
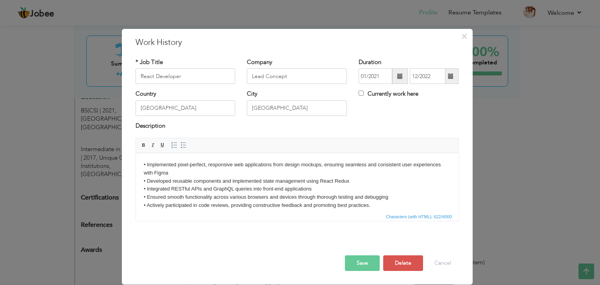
click at [366, 258] on button "Save" at bounding box center [362, 263] width 35 height 16
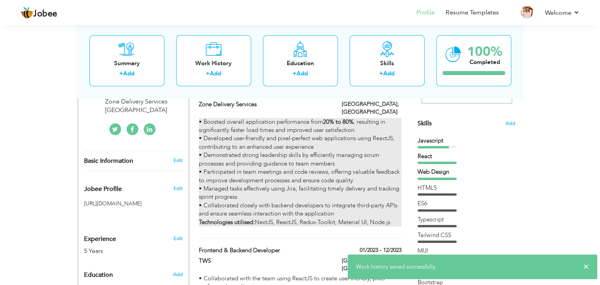
scroll to position [181, 0]
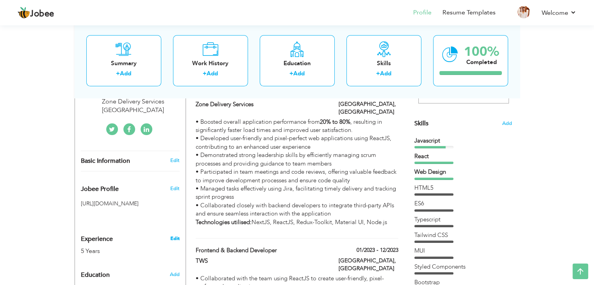
click at [173, 235] on link "Edit" at bounding box center [174, 238] width 9 height 7
type input "Muhammad Fizan"
type input "Iqbal"
type input "03443795293"
select select "number:166"
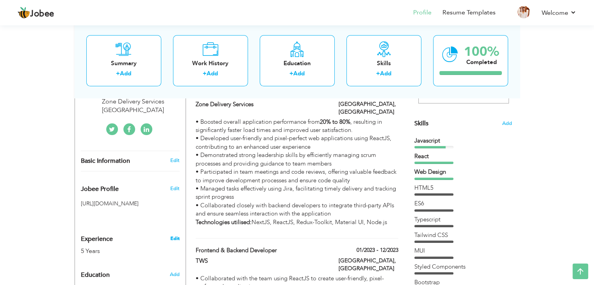
type input "[GEOGRAPHIC_DATA]"
select select "number:7"
type input "Zone Delivery Services [GEOGRAPHIC_DATA]"
type input "Software Engineer"
type input "https://www.linkedin.com/in/muhammad-fizan-iqbal/"
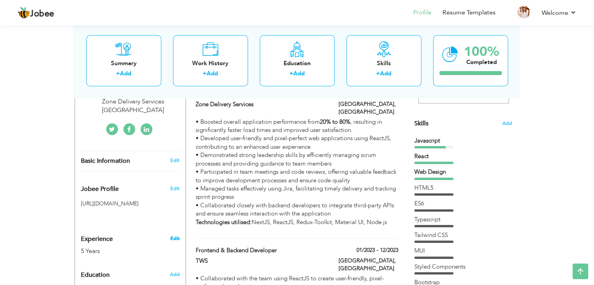
type input "https://twitter.com/Muhammad_fizan_"
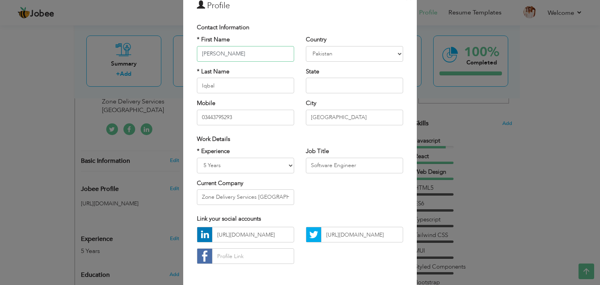
scroll to position [39, 0]
click at [221, 164] on select "Entry Level Less than 1 Year 1 Year 2 Years 3 Years 4 Years 5 Years 6 Years 7 Y…" at bounding box center [245, 165] width 97 height 16
select select "number:6"
click at [197, 157] on select "Entry Level Less than 1 Year 1 Year 2 Years 3 Years 4 Years 5 Years 6 Years 7 Y…" at bounding box center [245, 165] width 97 height 16
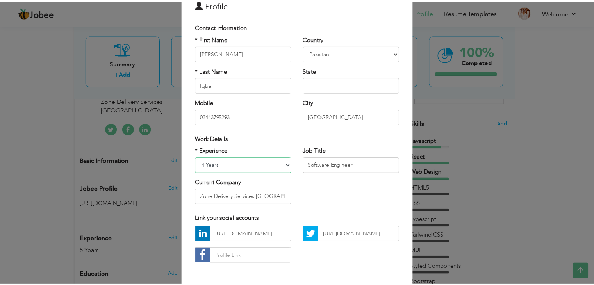
scroll to position [71, 0]
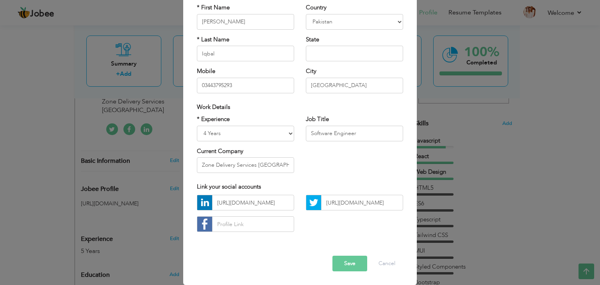
click at [342, 265] on button "Save" at bounding box center [349, 264] width 35 height 16
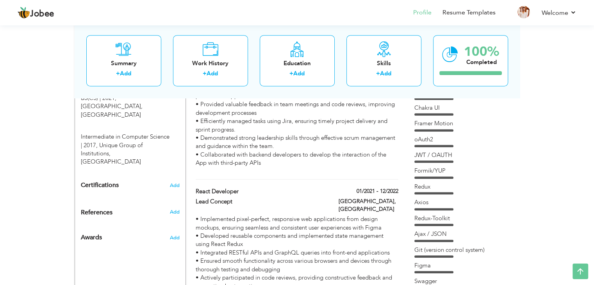
scroll to position [373, 0]
click at [393, 187] on span at bounding box center [395, 189] width 5 height 5
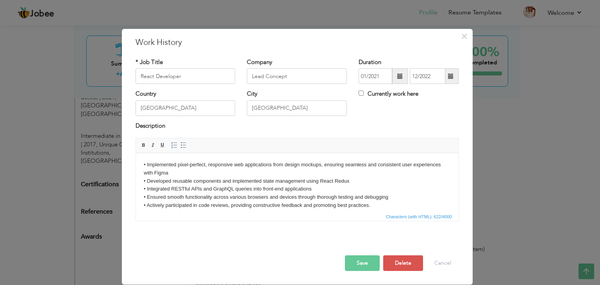
click at [397, 78] on span at bounding box center [400, 76] width 16 height 16
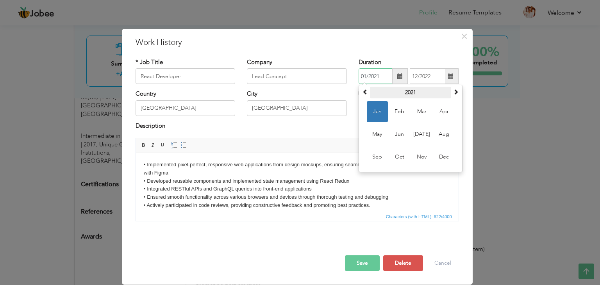
click at [426, 90] on th "2021" at bounding box center [410, 93] width 81 height 12
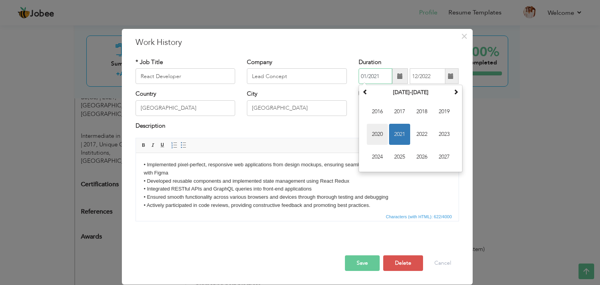
click at [385, 133] on span "2020" at bounding box center [377, 134] width 21 height 21
click at [442, 133] on span "Aug" at bounding box center [443, 134] width 21 height 21
type input "08/2020"
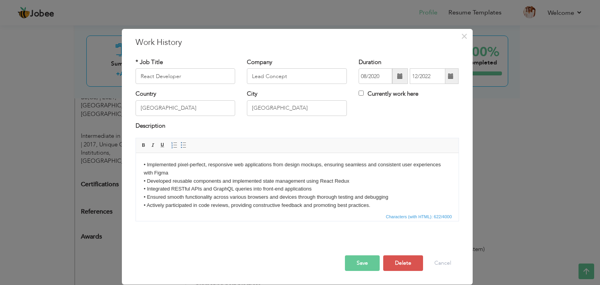
click at [362, 261] on button "Save" at bounding box center [362, 263] width 35 height 16
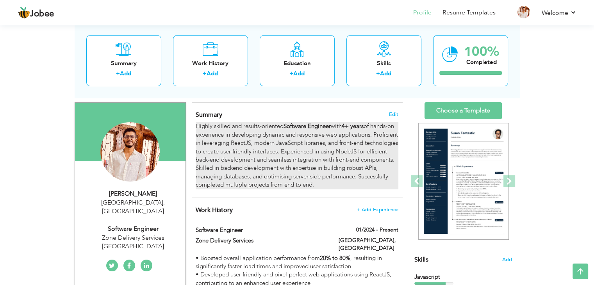
scroll to position [46, 0]
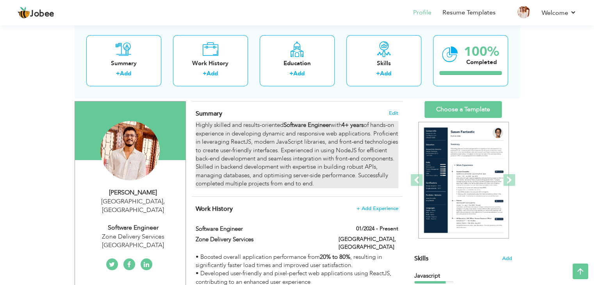
click at [349, 128] on strong "4+ years" at bounding box center [353, 125] width 22 height 8
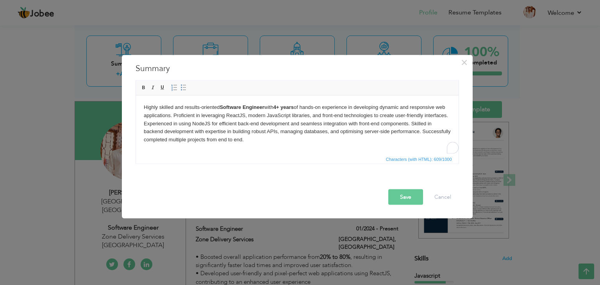
click at [279, 105] on strong "4+ years" at bounding box center [283, 107] width 20 height 6
click at [278, 107] on body "Highly skilled and results-oriented Software Engineer with 5 + years of hands-o…" at bounding box center [296, 123] width 307 height 41
click at [404, 199] on button "Save" at bounding box center [405, 197] width 35 height 16
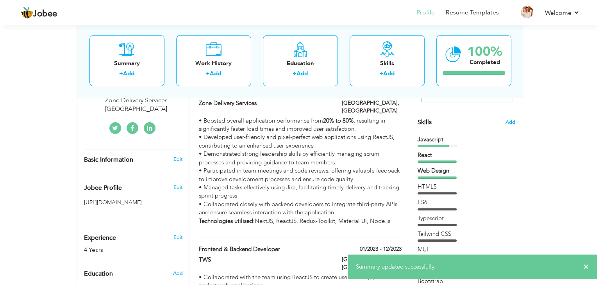
scroll to position [183, 0]
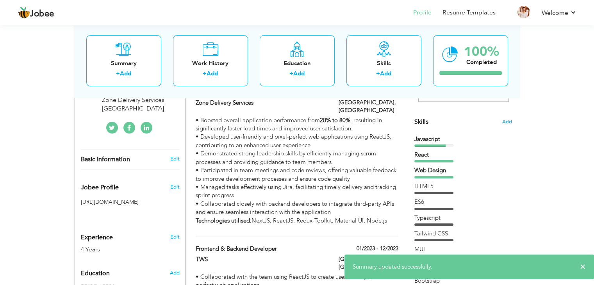
click at [171, 226] on div "Edit" at bounding box center [176, 235] width 18 height 19
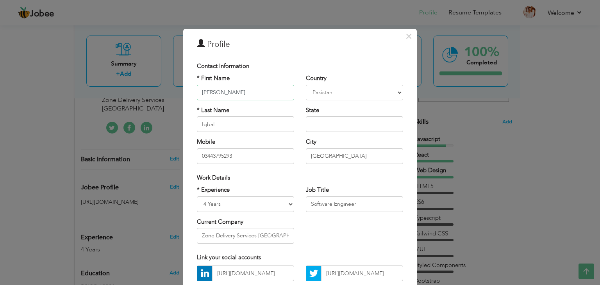
scroll to position [25, 0]
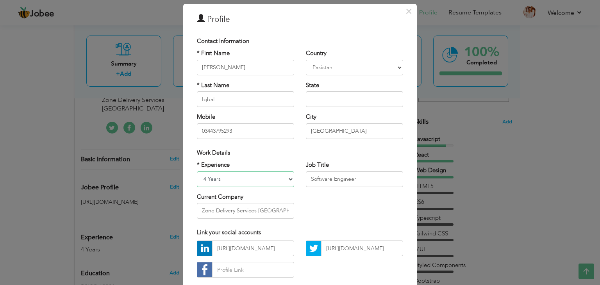
click at [273, 178] on select "Entry Level Less than 1 Year 1 Year 2 Years 3 Years 4 Years 5 Years 6 Years 7 Y…" at bounding box center [245, 179] width 97 height 16
select select "number:7"
click at [197, 171] on select "Entry Level Less than 1 Year 1 Year 2 Years 3 Years 4 Years 5 Years 6 Years 7 Y…" at bounding box center [245, 179] width 97 height 16
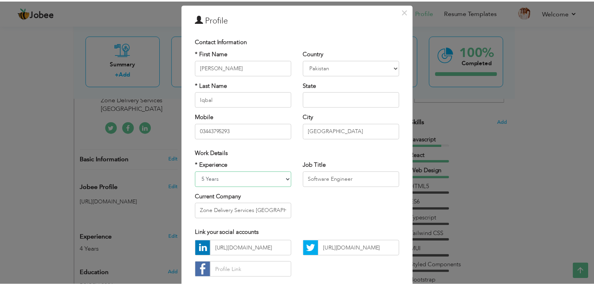
scroll to position [71, 0]
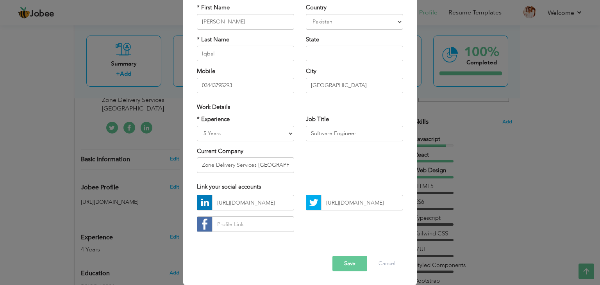
click at [349, 265] on button "Save" at bounding box center [349, 264] width 35 height 16
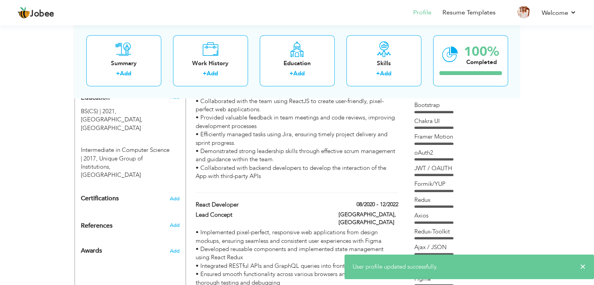
scroll to position [358, 0]
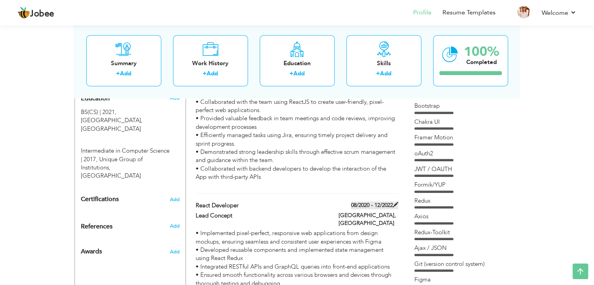
click at [388, 201] on label "08/2020 - 12/2022" at bounding box center [374, 205] width 47 height 8
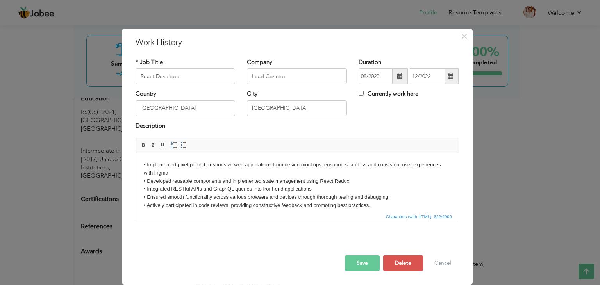
click at [399, 68] on span at bounding box center [400, 76] width 16 height 16
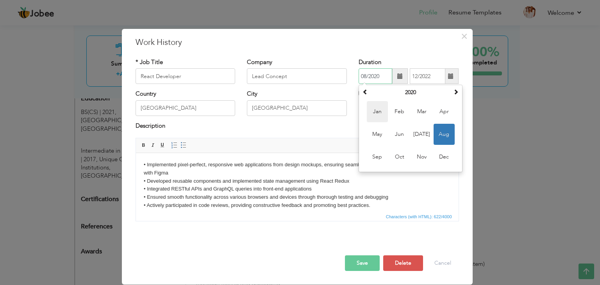
click at [373, 108] on span "Jan" at bounding box center [377, 111] width 21 height 21
type input "01/2020"
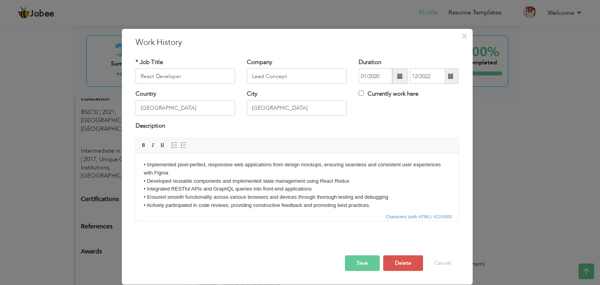
click at [362, 261] on button "Save" at bounding box center [362, 263] width 35 height 16
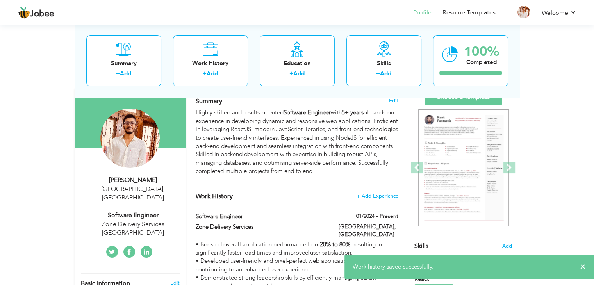
scroll to position [58, 0]
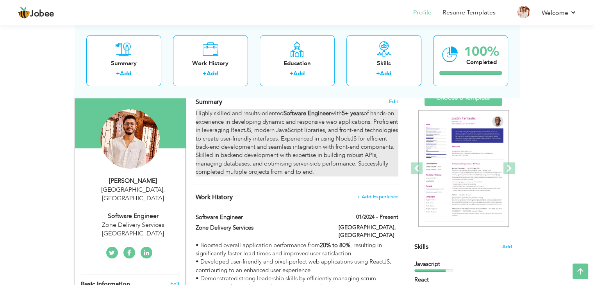
click at [369, 111] on div "Highly skilled and results-oriented Software Engineer with 5+ years of hands-on…" at bounding box center [297, 142] width 202 height 67
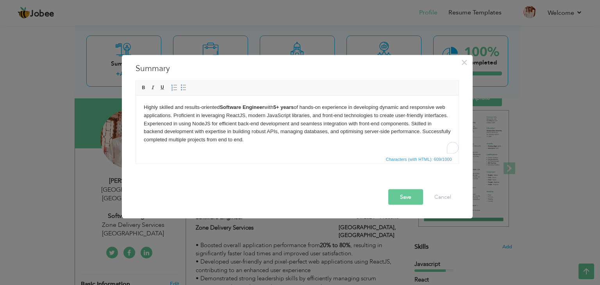
click at [285, 107] on strong "5+ years" at bounding box center [283, 107] width 20 height 6
click at [393, 192] on button "Save" at bounding box center [405, 197] width 35 height 16
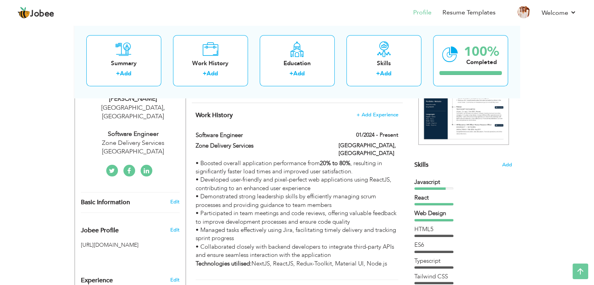
scroll to position [0, 0]
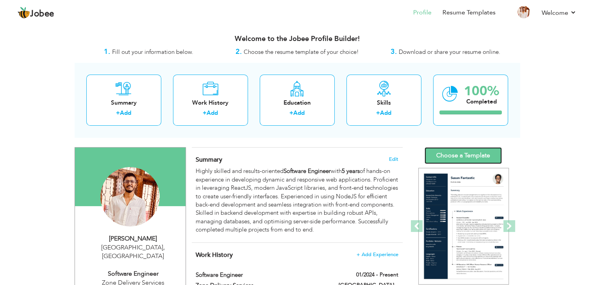
click at [445, 154] on link "Choose a Template" at bounding box center [462, 155] width 77 height 17
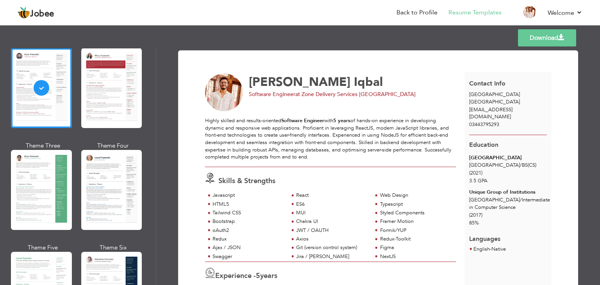
scroll to position [57, 0]
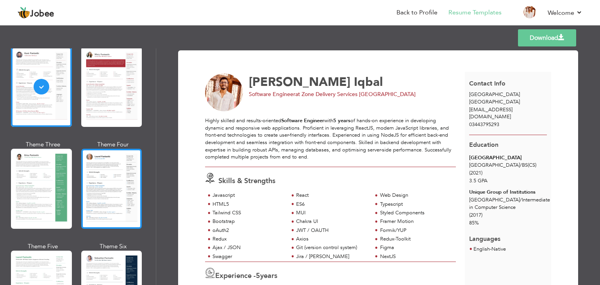
click at [107, 180] on div at bounding box center [111, 189] width 61 height 80
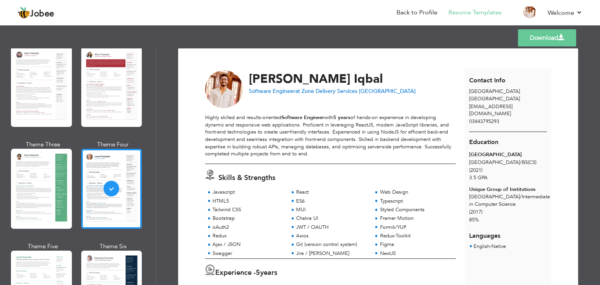
scroll to position [5, 0]
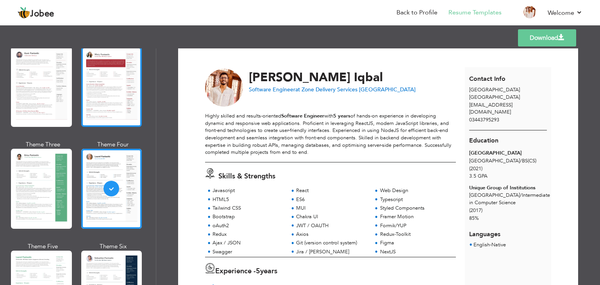
click at [117, 105] on div at bounding box center [111, 87] width 61 height 80
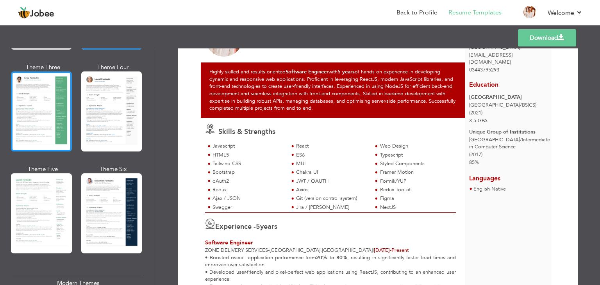
scroll to position [134, 0]
click at [42, 130] on div at bounding box center [41, 111] width 61 height 80
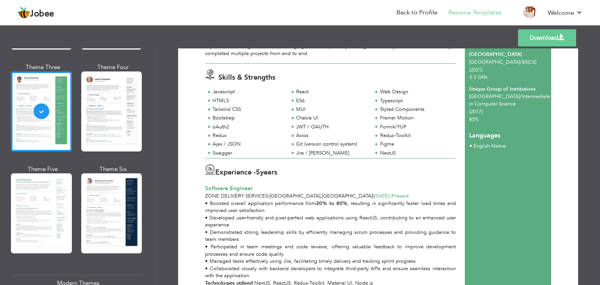
scroll to position [0, 0]
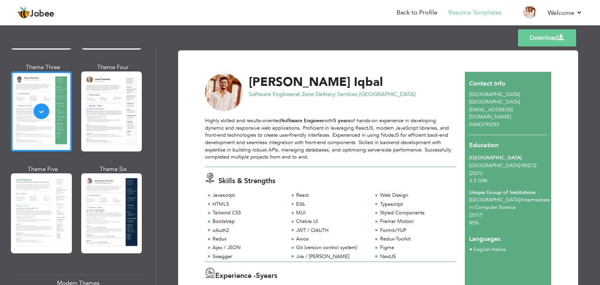
click at [483, 109] on span "se.fizaniqbal@gmail.com" at bounding box center [490, 113] width 43 height 14
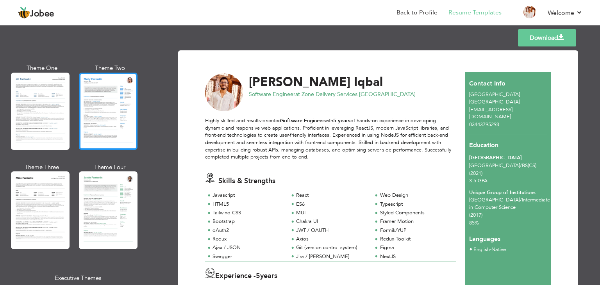
scroll to position [373, 0]
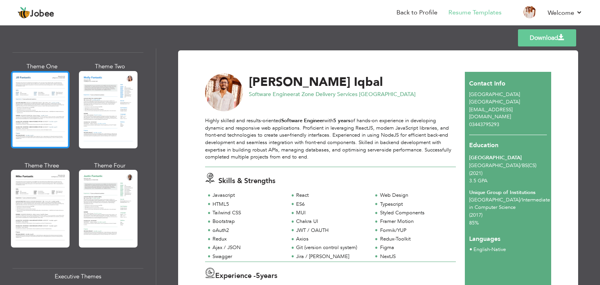
click at [50, 122] on div at bounding box center [40, 109] width 59 height 77
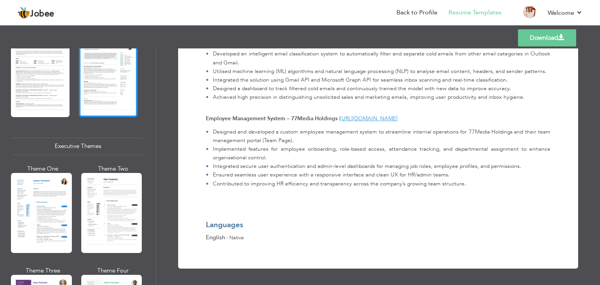
scroll to position [507, 0]
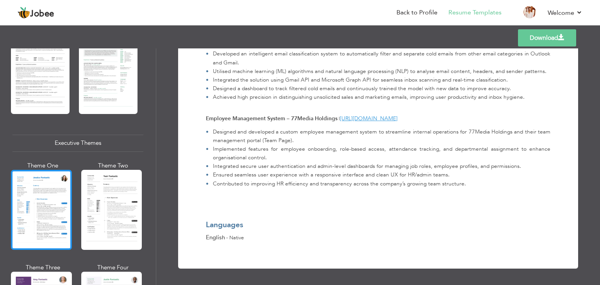
click at [52, 200] on div at bounding box center [41, 210] width 61 height 80
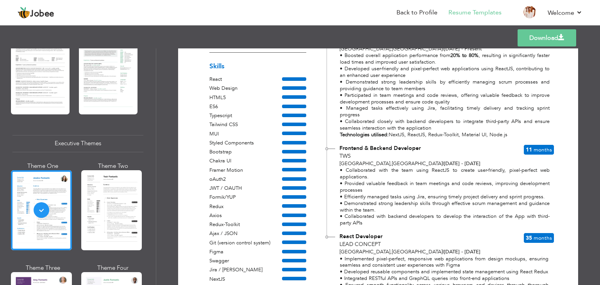
scroll to position [134, 0]
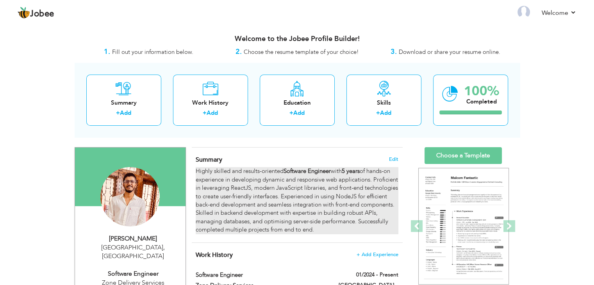
click at [322, 169] on strong "Software Engineer" at bounding box center [306, 171] width 47 height 8
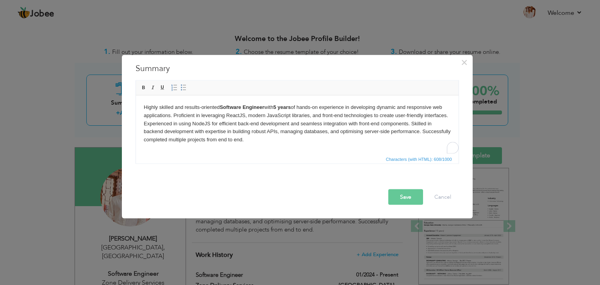
click at [279, 108] on strong "5 years" at bounding box center [282, 107] width 18 height 6
click at [414, 202] on button "Save" at bounding box center [405, 197] width 35 height 16
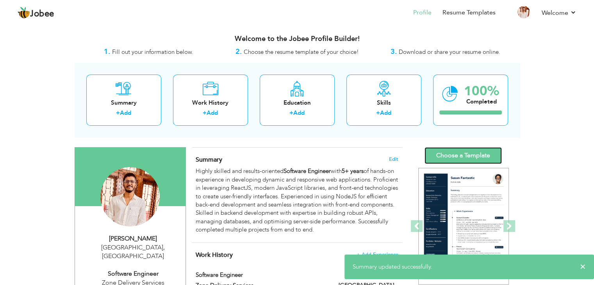
click at [438, 158] on link "Choose a Template" at bounding box center [462, 155] width 77 height 17
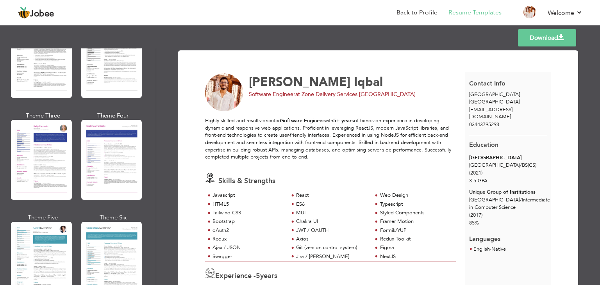
scroll to position [1357, 0]
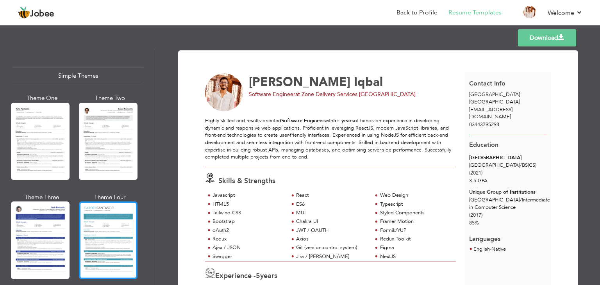
click at [114, 211] on div at bounding box center [108, 239] width 59 height 77
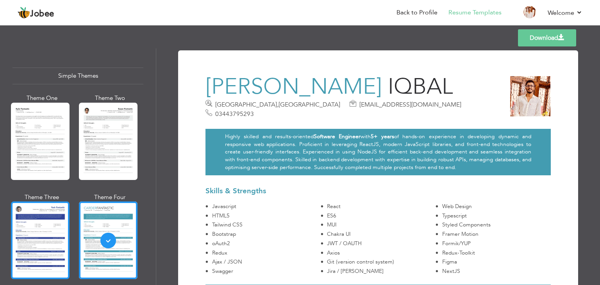
click at [46, 218] on div at bounding box center [40, 239] width 59 height 77
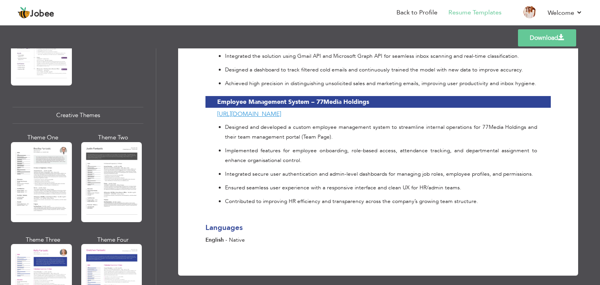
scroll to position [864, 0]
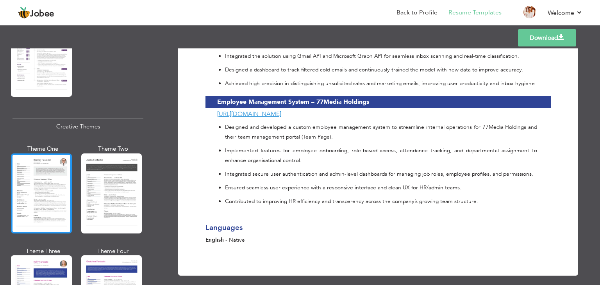
click at [56, 182] on div at bounding box center [41, 193] width 61 height 80
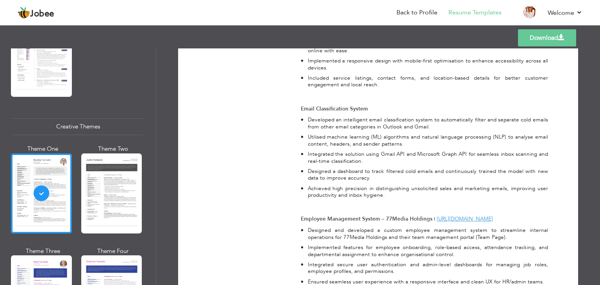
scroll to position [916, 0]
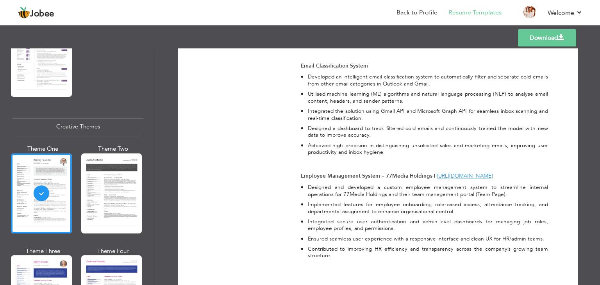
click at [547, 43] on link "Download" at bounding box center [547, 37] width 58 height 17
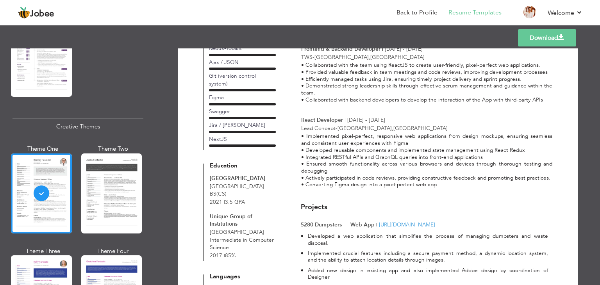
scroll to position [0, 0]
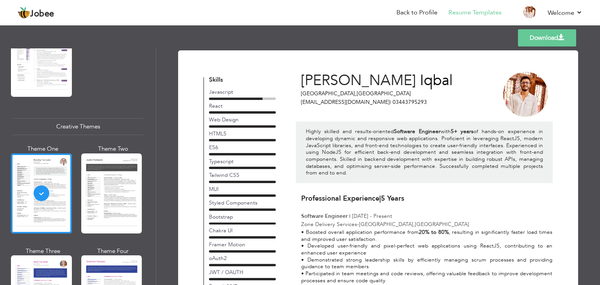
drag, startPoint x: 304, startPoint y: 129, endPoint x: 337, endPoint y: 175, distance: 56.0
click at [337, 175] on p "Highly skilled and results-oriented Software Engineer with 5+ years of hands-on…" at bounding box center [424, 152] width 237 height 48
drag, startPoint x: 337, startPoint y: 175, endPoint x: 298, endPoint y: 80, distance: 101.6
click at [298, 80] on div "[PERSON_NAME] [GEOGRAPHIC_DATA] , [GEOGRAPHIC_DATA] [EMAIL_ADDRESS][DOMAIN_NAME…" at bounding box center [424, 125] width 257 height 116
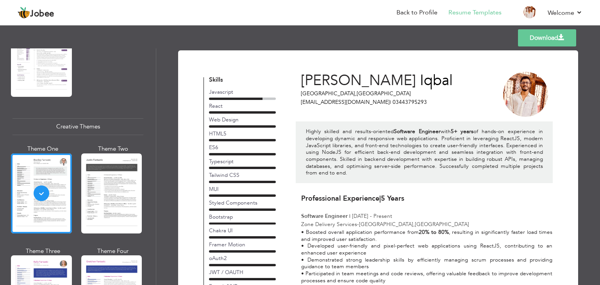
click at [298, 80] on div "[PERSON_NAME] [GEOGRAPHIC_DATA] , [GEOGRAPHIC_DATA] [EMAIL_ADDRESS][DOMAIN_NAME…" at bounding box center [381, 90] width 171 height 46
drag, startPoint x: 298, startPoint y: 80, endPoint x: 367, endPoint y: 180, distance: 121.0
click at [367, 180] on div "[PERSON_NAME] [GEOGRAPHIC_DATA] , [GEOGRAPHIC_DATA] [EMAIL_ADDRESS][DOMAIN_NAME…" at bounding box center [424, 125] width 257 height 116
click at [367, 180] on div "Highly skilled and results-oriented Software Engineer with 5+ years of hands-on…" at bounding box center [424, 152] width 257 height 62
drag, startPoint x: 337, startPoint y: 172, endPoint x: 300, endPoint y: 86, distance: 93.9
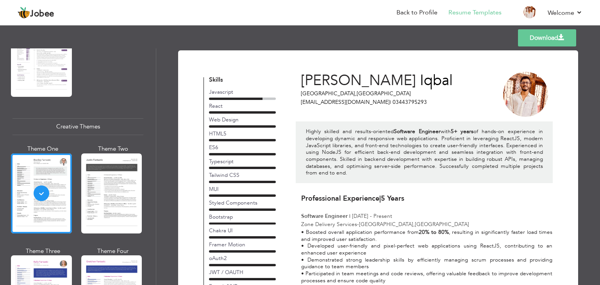
click at [300, 86] on div "[PERSON_NAME] [GEOGRAPHIC_DATA] , [GEOGRAPHIC_DATA] [EMAIL_ADDRESS][DOMAIN_NAME…" at bounding box center [424, 125] width 257 height 116
click at [301, 86] on span "[PERSON_NAME]" at bounding box center [358, 81] width 115 height 20
drag, startPoint x: 300, startPoint y: 78, endPoint x: 341, endPoint y: 176, distance: 106.1
click at [341, 176] on div "[PERSON_NAME] [GEOGRAPHIC_DATA] , [GEOGRAPHIC_DATA] [EMAIL_ADDRESS][DOMAIN_NAME…" at bounding box center [424, 125] width 257 height 116
click at [209, 78] on h4 "Skills" at bounding box center [242, 80] width 67 height 7
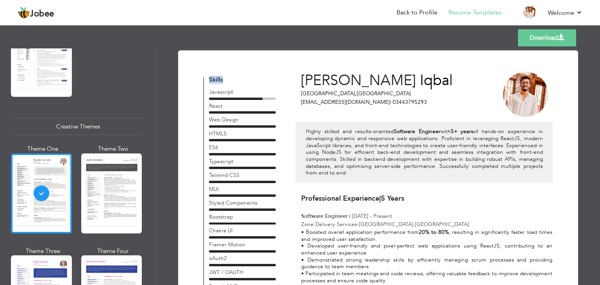
click at [209, 78] on h4 "Skills" at bounding box center [242, 80] width 67 height 7
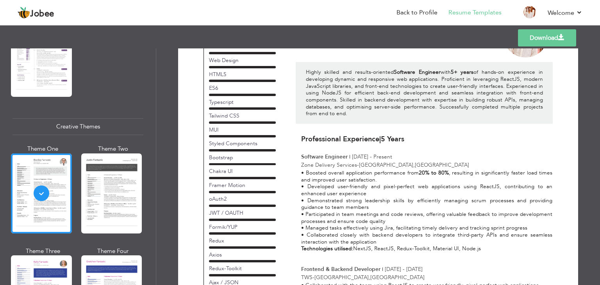
scroll to position [61, 0]
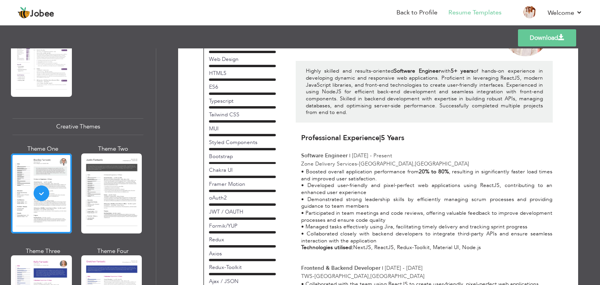
drag, startPoint x: 207, startPoint y: 78, endPoint x: 405, endPoint y: 238, distance: 253.7
click at [405, 238] on p "• Boosted overall application performance from 20% to 80% , resulting in signif…" at bounding box center [426, 209] width 251 height 83
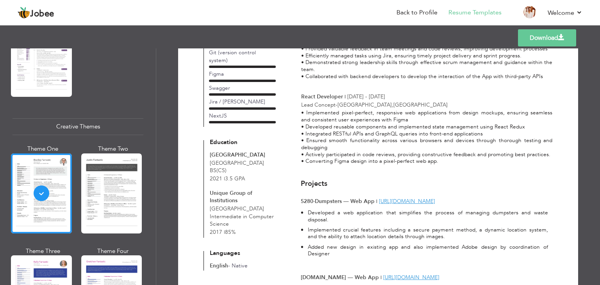
scroll to position [303, 0]
drag, startPoint x: 210, startPoint y: 135, endPoint x: 229, endPoint y: 176, distance: 45.1
click at [229, 176] on div "Education [GEOGRAPHIC_DATA] Lahore BS(CS) 2021 | 3.5 GPA" at bounding box center [243, 161] width 66 height 43
click at [229, 176] on span "| 3.5 GPA" at bounding box center [234, 178] width 21 height 7
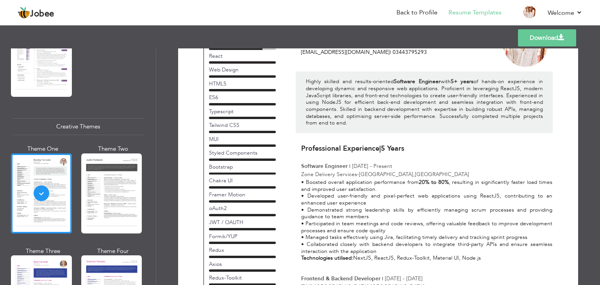
scroll to position [0, 0]
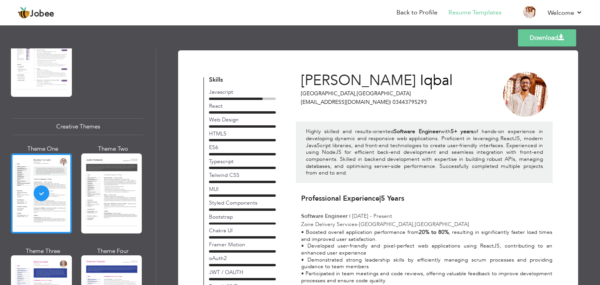
click at [313, 102] on span "[EMAIL_ADDRESS][DOMAIN_NAME] |" at bounding box center [346, 101] width 90 height 7
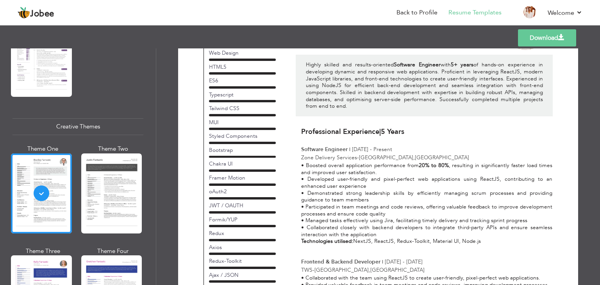
scroll to position [66, 0]
click at [226, 175] on div "Framer Motion" at bounding box center [242, 178] width 67 height 7
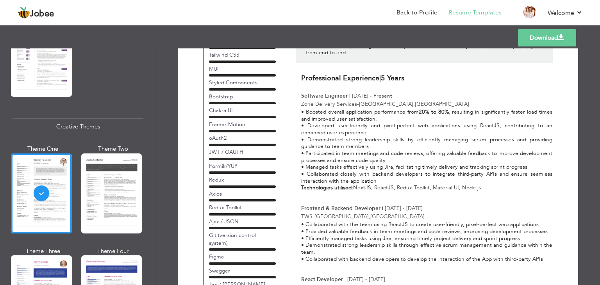
click at [225, 152] on div "JWT / OAUTH" at bounding box center [242, 151] width 67 height 7
click at [236, 169] on div "Formik/YUP" at bounding box center [242, 165] width 67 height 7
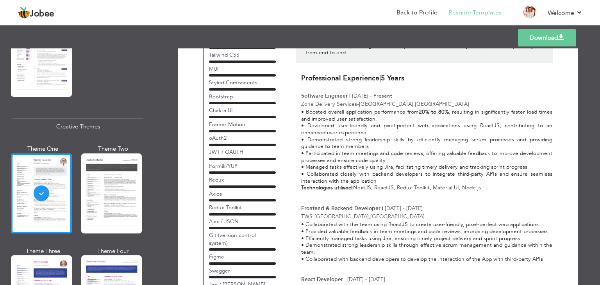
scroll to position [152, 0]
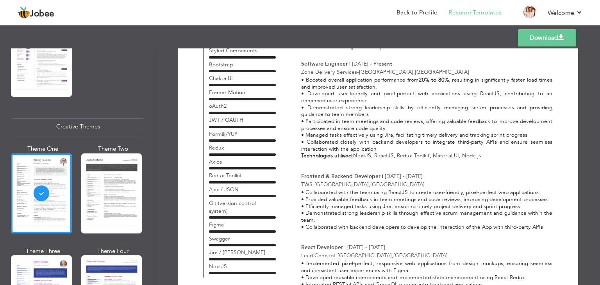
click at [207, 162] on div "Skills Javascript React Web Design HTML5 ES6 MUI" at bounding box center [242, 102] width 77 height 354
drag, startPoint x: 207, startPoint y: 162, endPoint x: 220, endPoint y: 176, distance: 19.1
click at [220, 176] on div "Skills Javascript React Web Design HTML5 ES6 MUI" at bounding box center [242, 102] width 77 height 354
click at [220, 176] on div "Redux-Toolkit" at bounding box center [242, 175] width 67 height 7
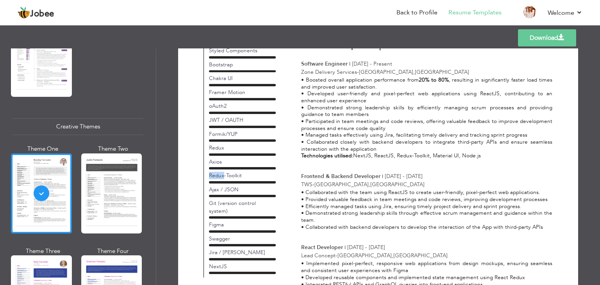
click at [220, 176] on div "Redux-Toolkit" at bounding box center [242, 175] width 67 height 7
click at [226, 193] on div "Ajax / JSON" at bounding box center [242, 189] width 67 height 7
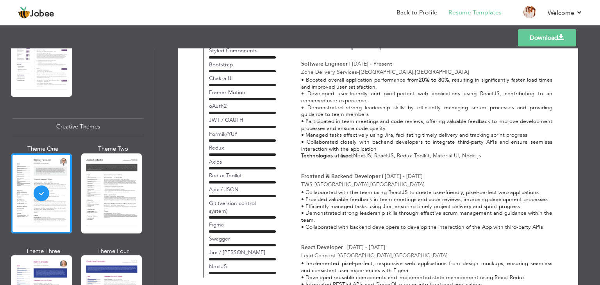
click at [233, 203] on div "Git (version control system)" at bounding box center [242, 207] width 67 height 15
